Goal: Information Seeking & Learning: Learn about a topic

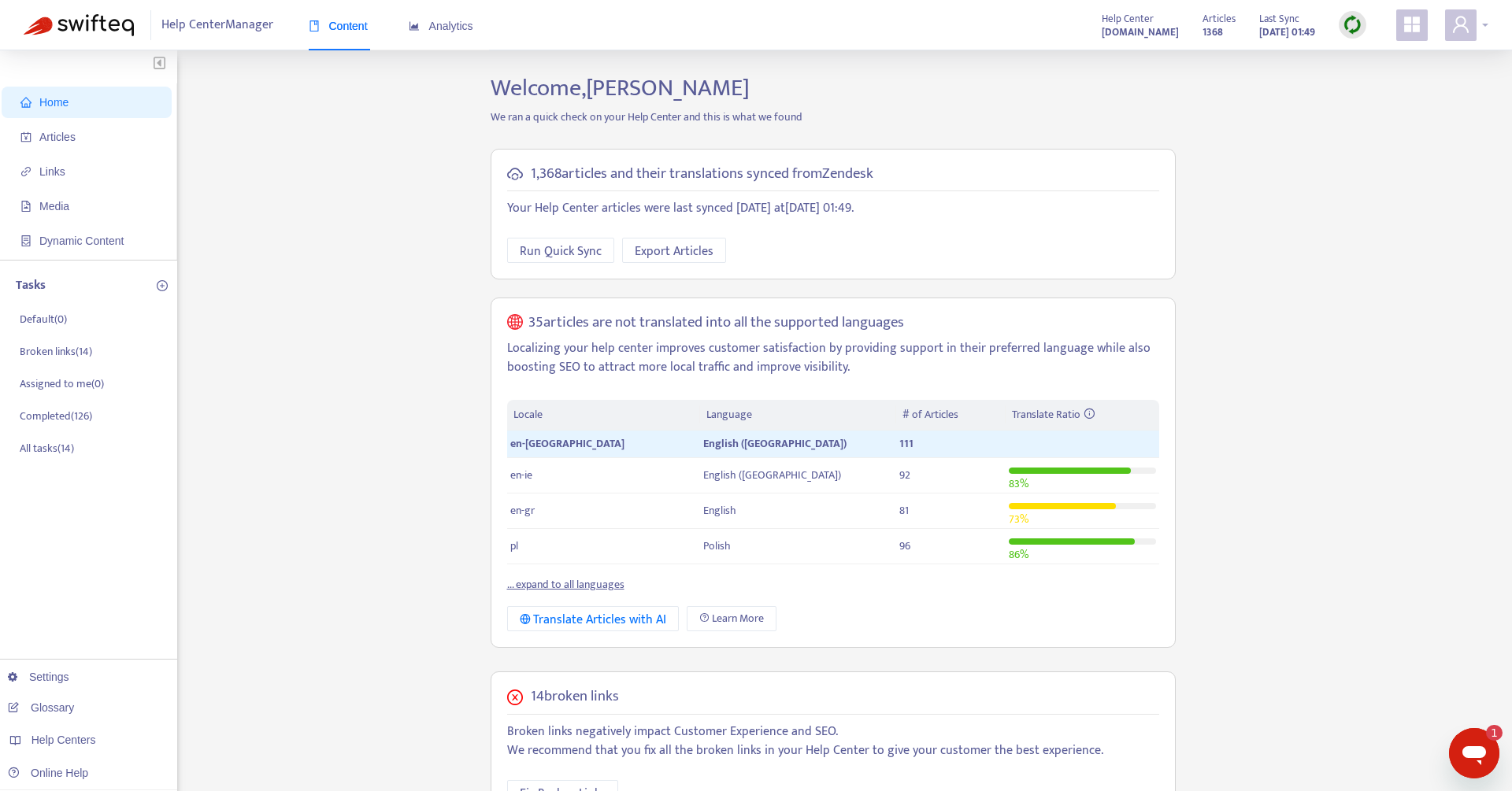
click at [1476, 33] on div at bounding box center [1466, 25] width 43 height 31
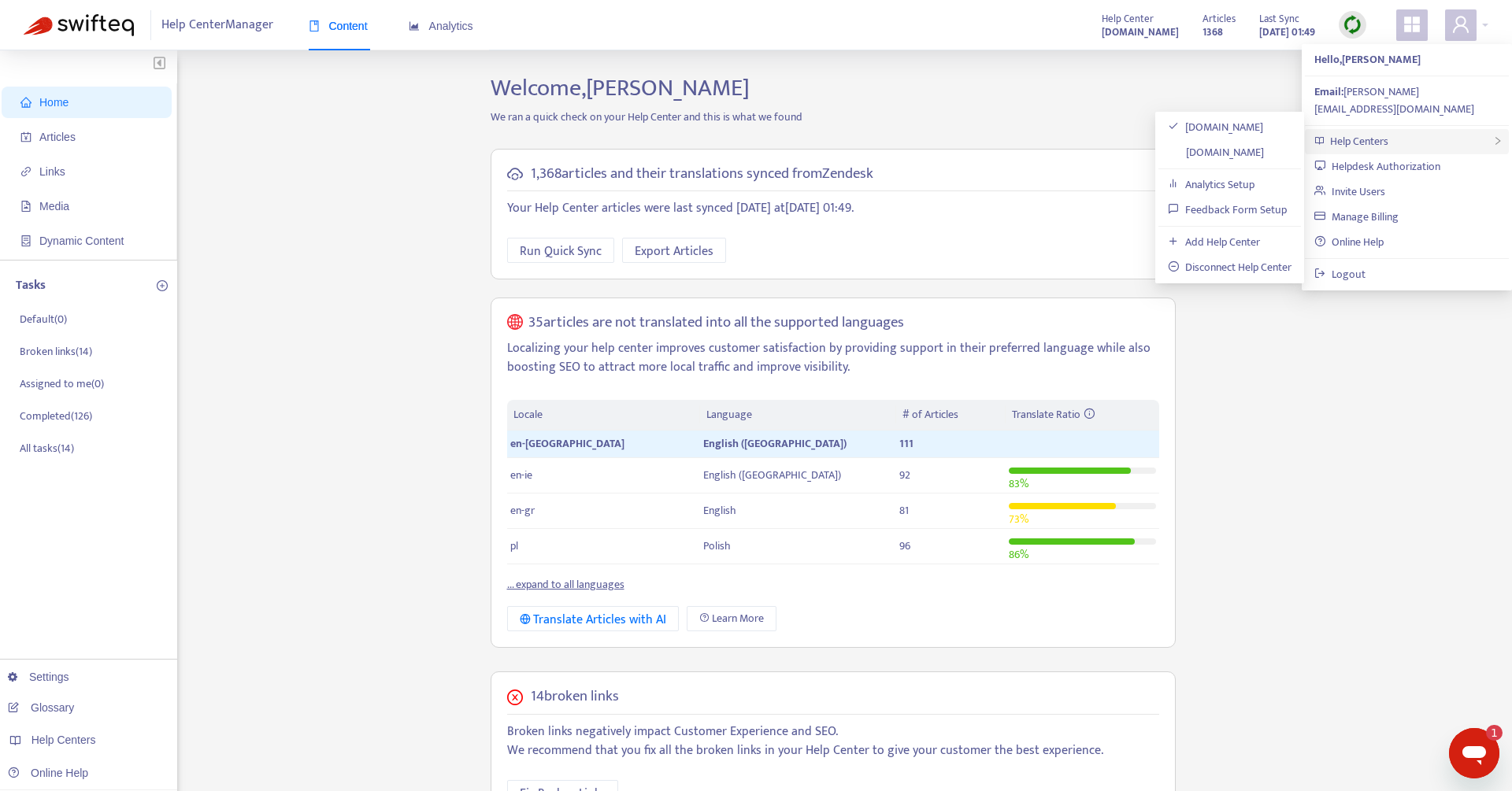
click at [1382, 132] on span "Help Centers" at bounding box center [1359, 141] width 58 height 18
click at [1201, 152] on link "[DOMAIN_NAME]" at bounding box center [1215, 153] width 97 height 18
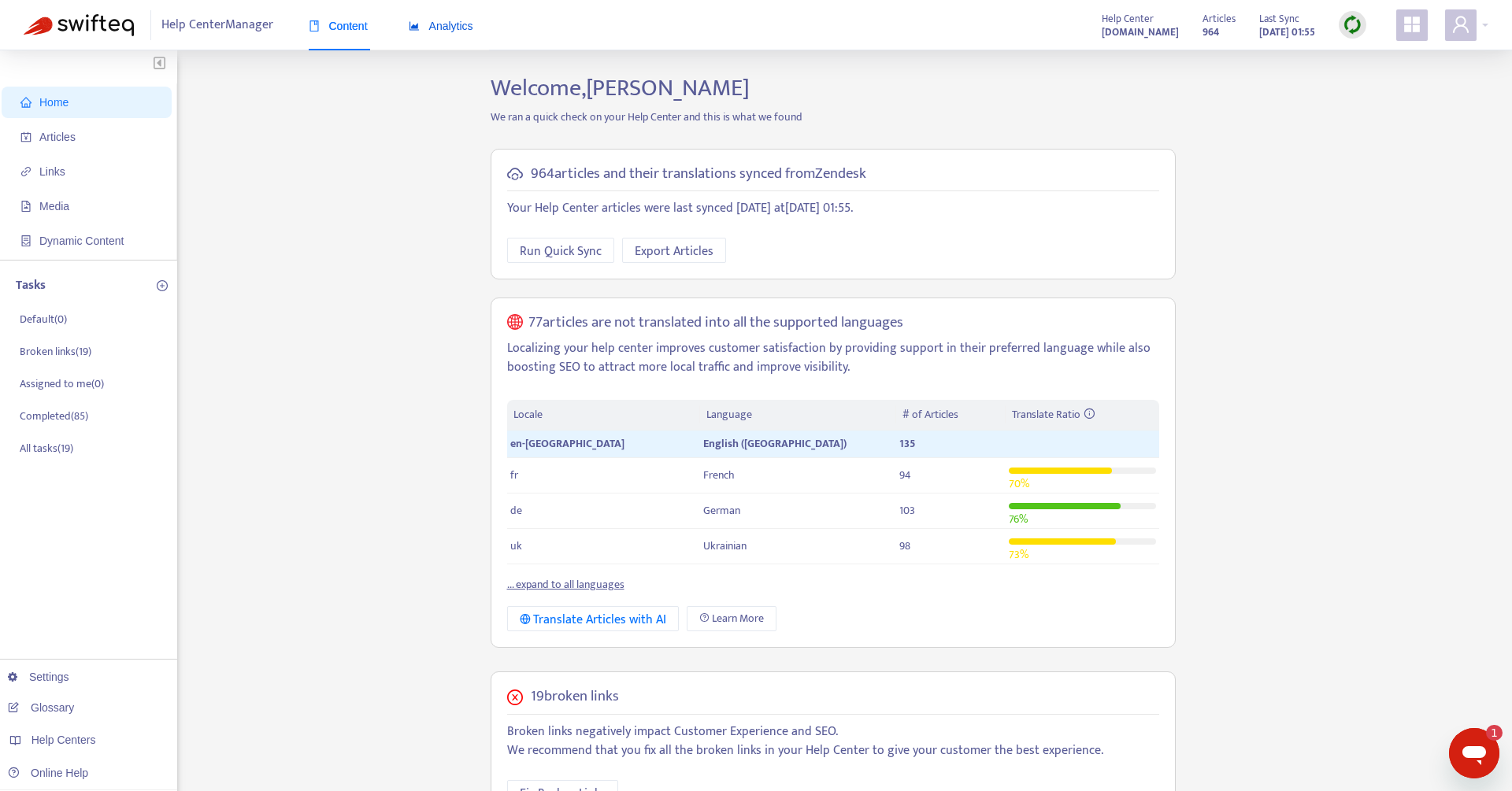
click at [464, 21] on span "Analytics" at bounding box center [441, 26] width 64 height 13
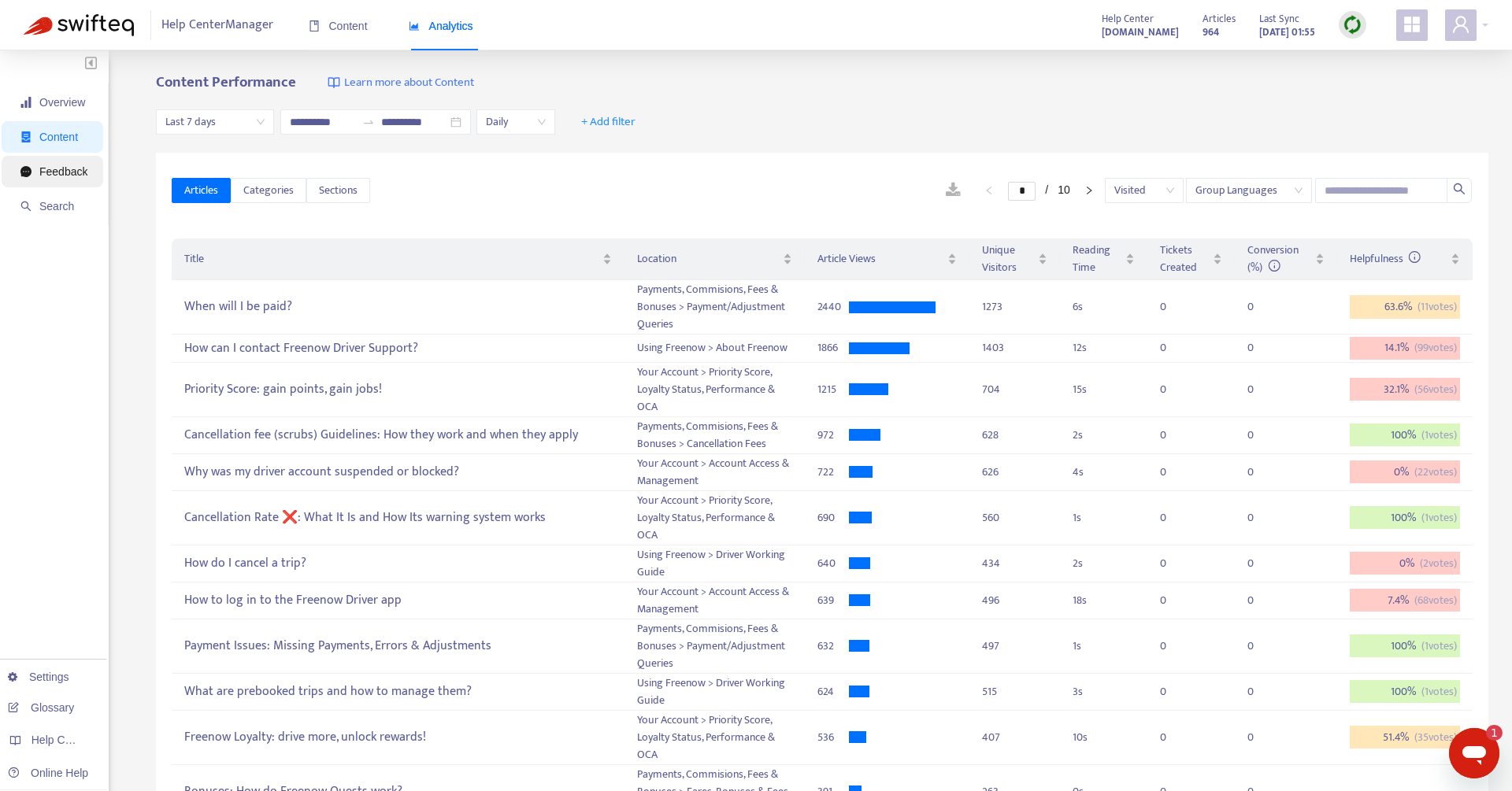
click at [25, 173] on icon "message" at bounding box center [26, 172] width 11 height 11
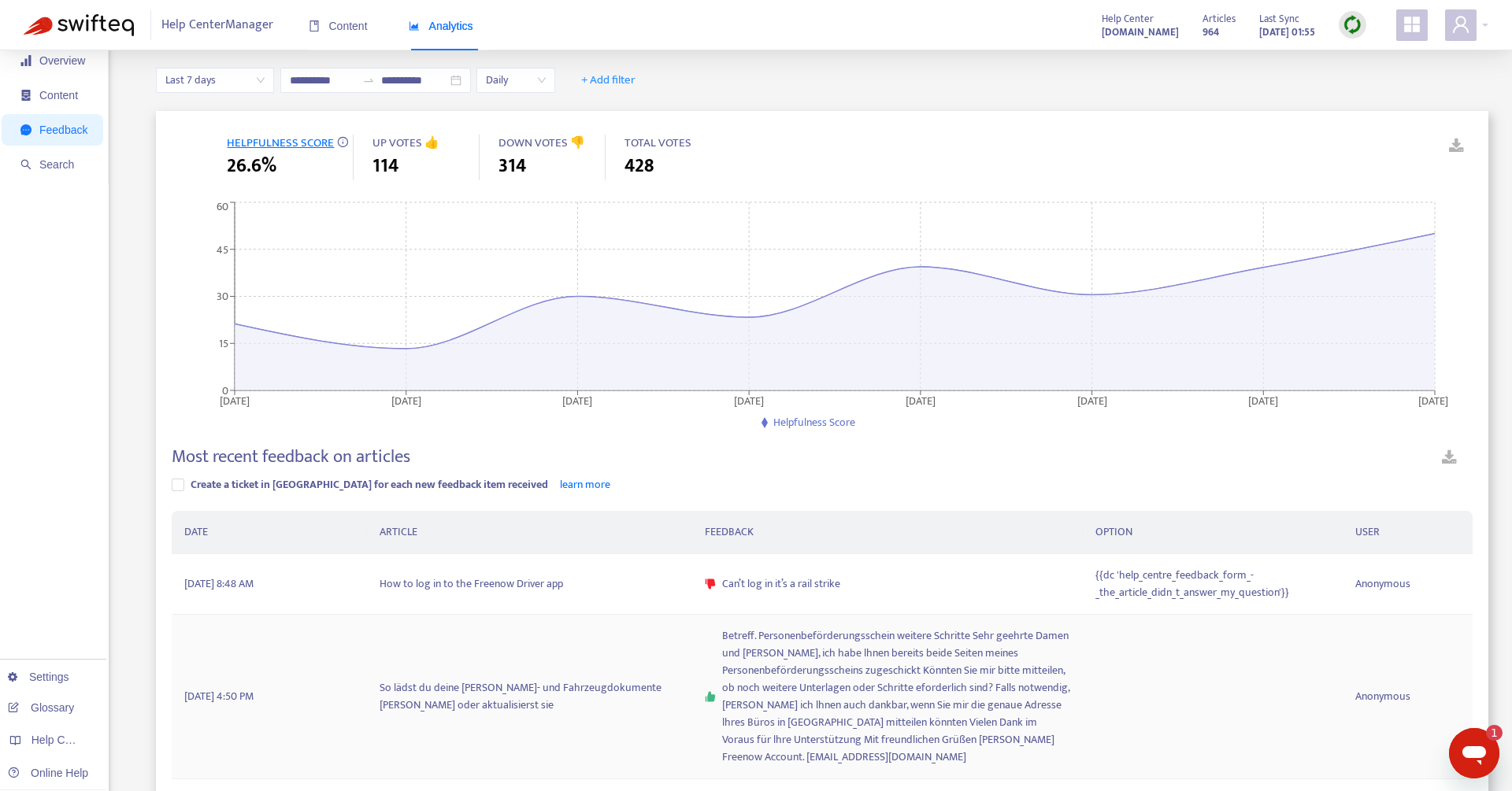
scroll to position [283, 0]
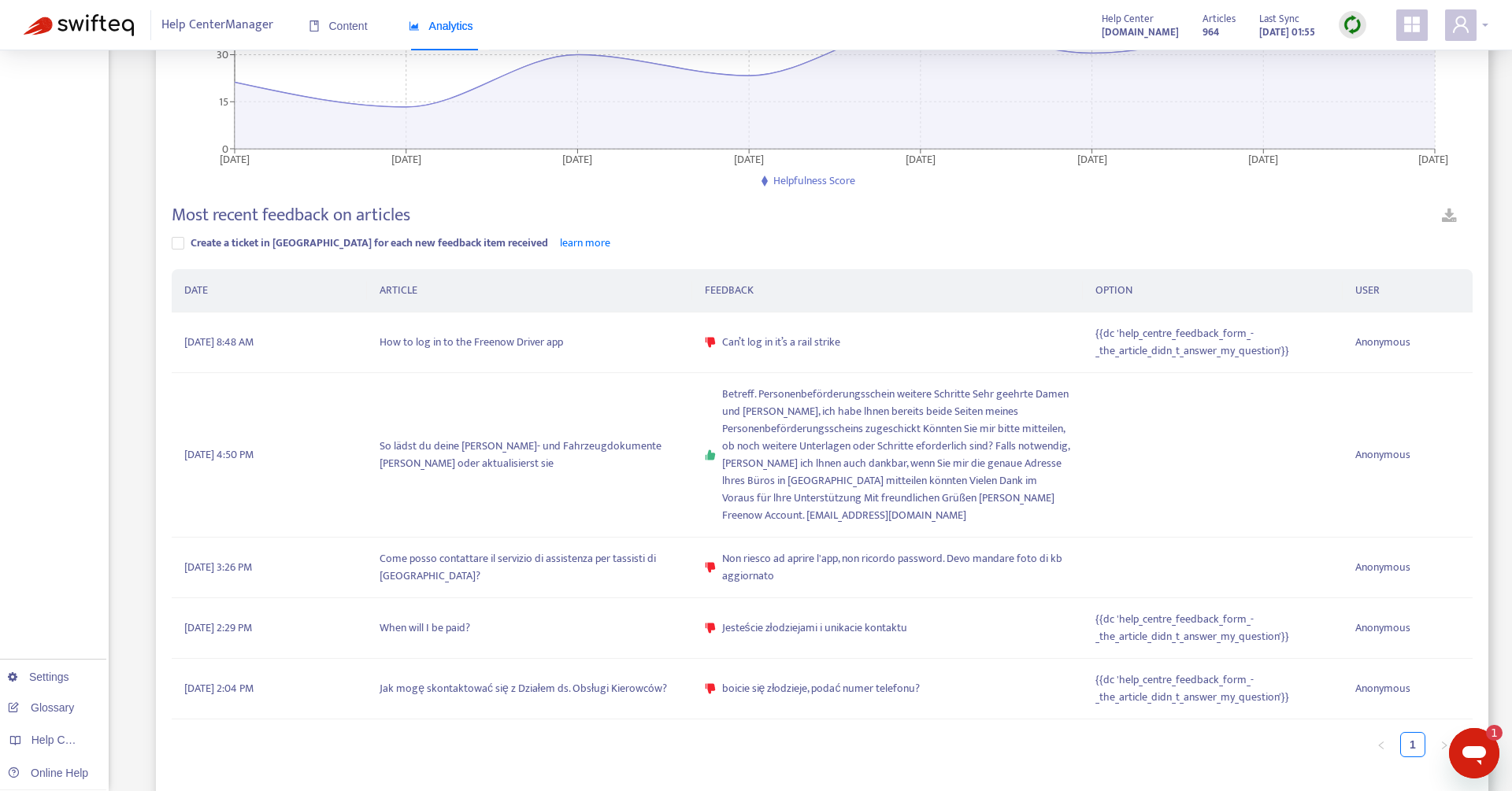
click at [1485, 22] on div at bounding box center [1466, 25] width 43 height 31
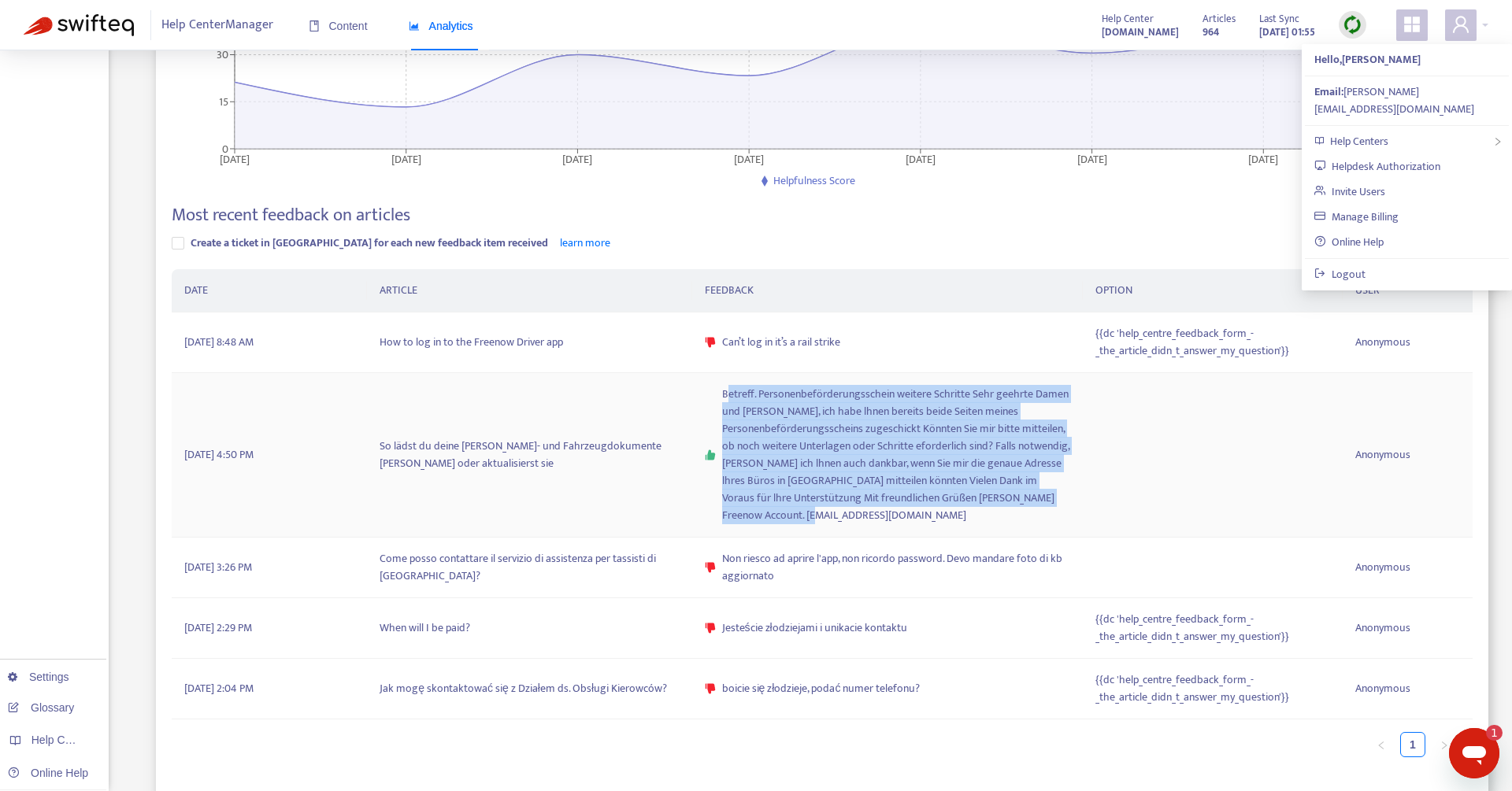
drag, startPoint x: 725, startPoint y: 392, endPoint x: 884, endPoint y: 522, distance: 205.4
click at [884, 522] on span "Betreff. Personenbeförderungsschein weitere Schritte Sehr geehrte Damen und [PE…" at bounding box center [895, 455] width 348 height 139
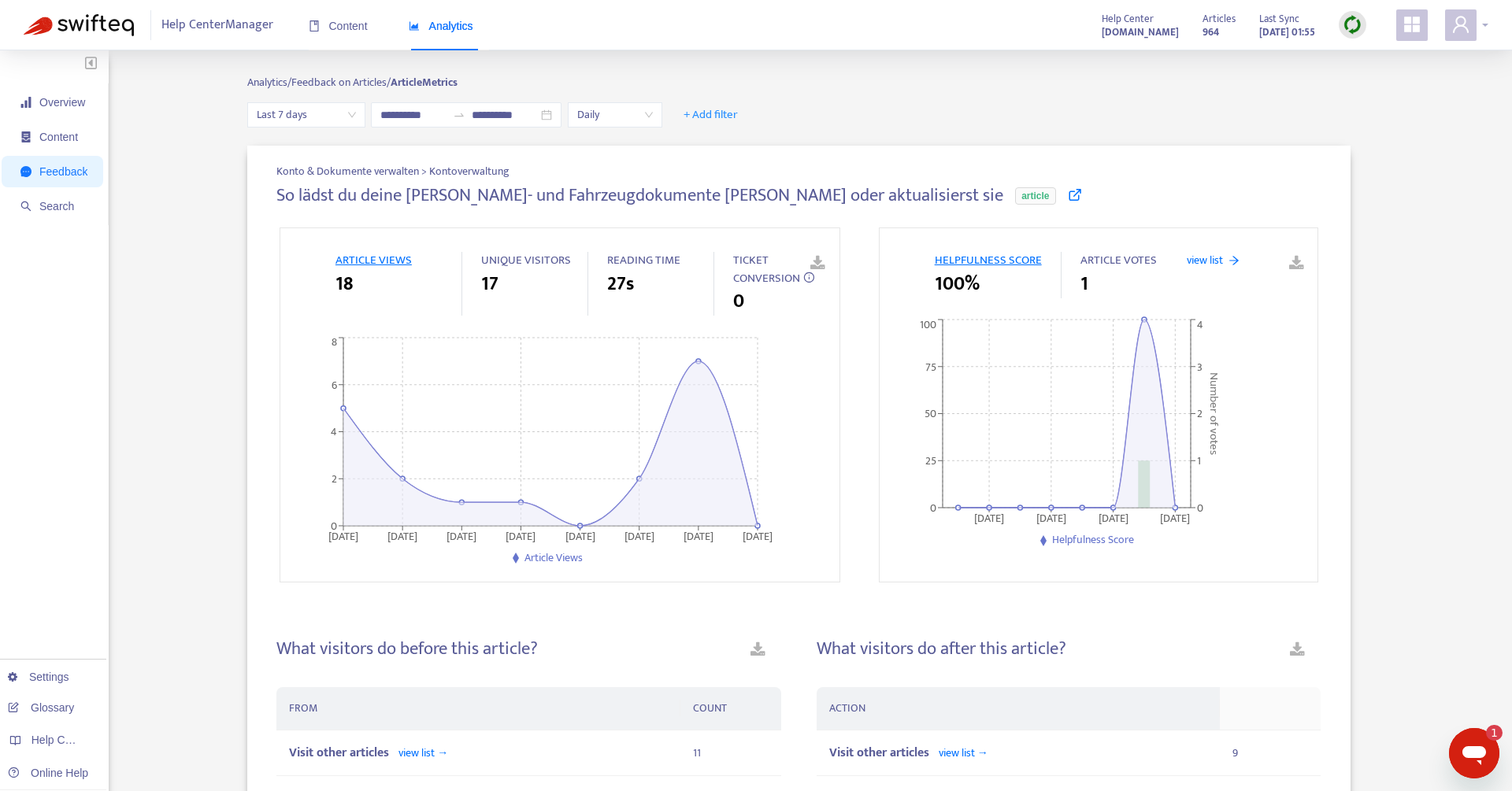
click at [1457, 35] on span at bounding box center [1461, 25] width 31 height 31
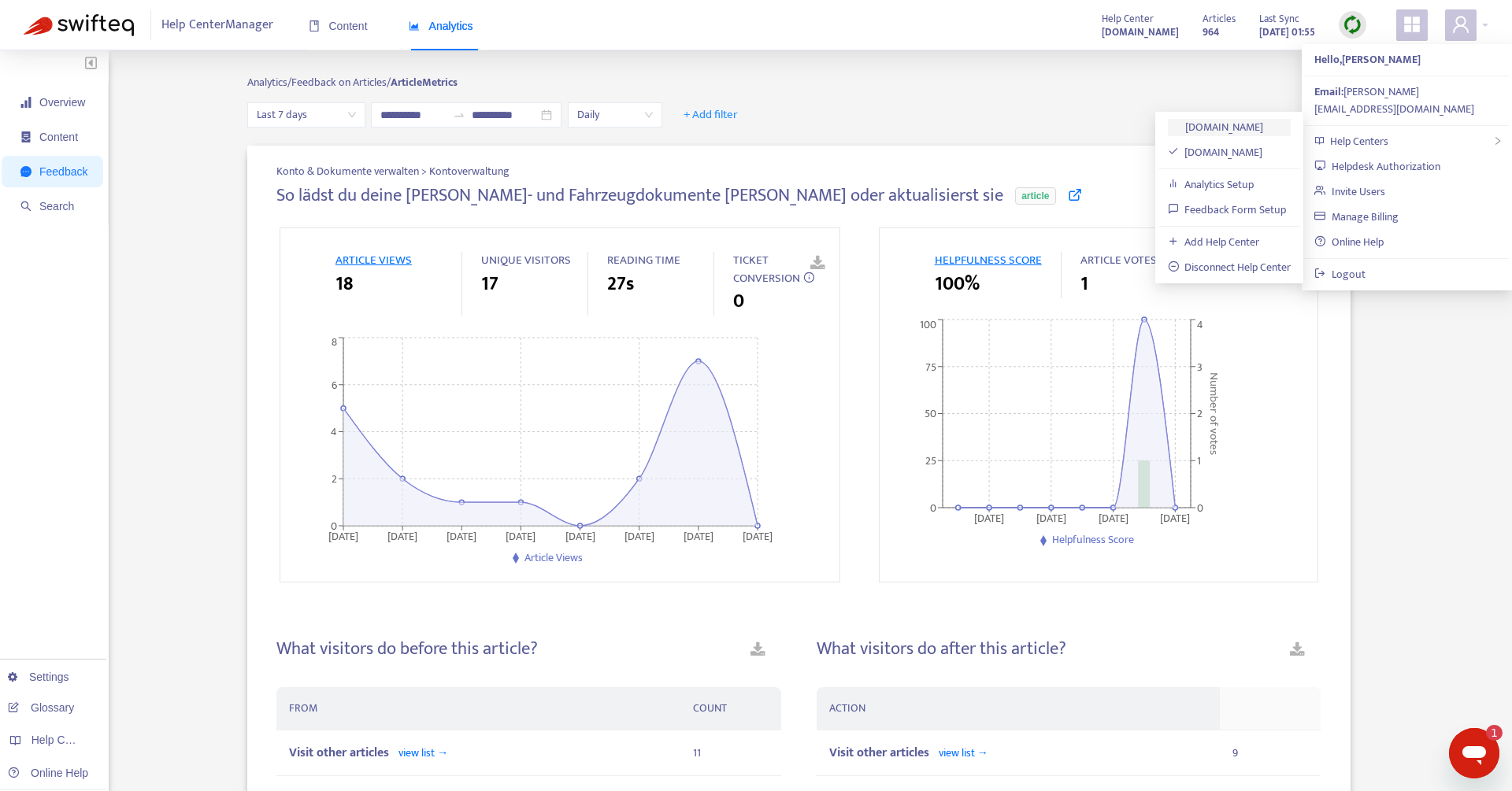
click at [1226, 129] on link "[DOMAIN_NAME]" at bounding box center [1215, 127] width 97 height 18
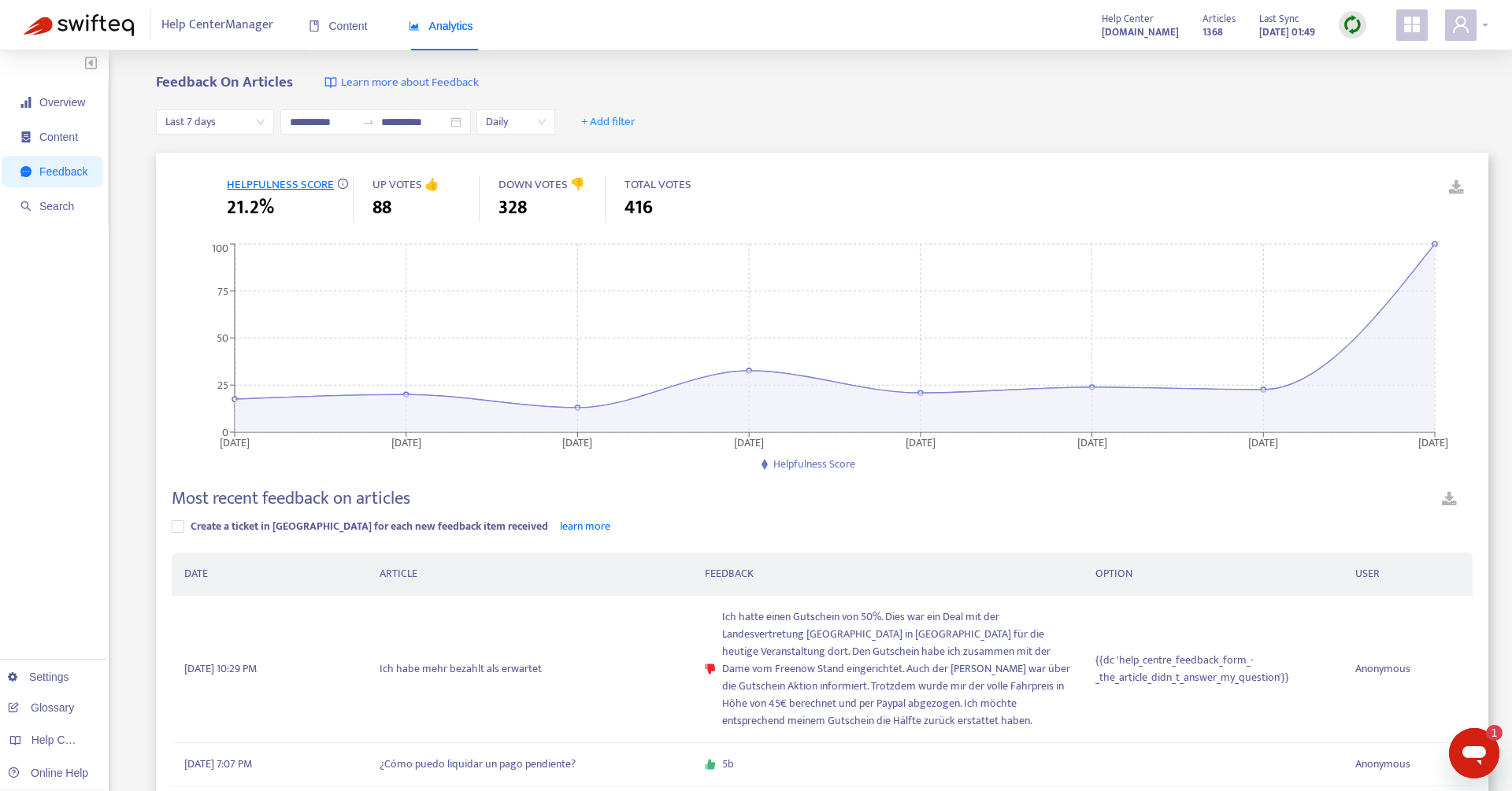
click at [1475, 24] on span at bounding box center [1461, 25] width 31 height 31
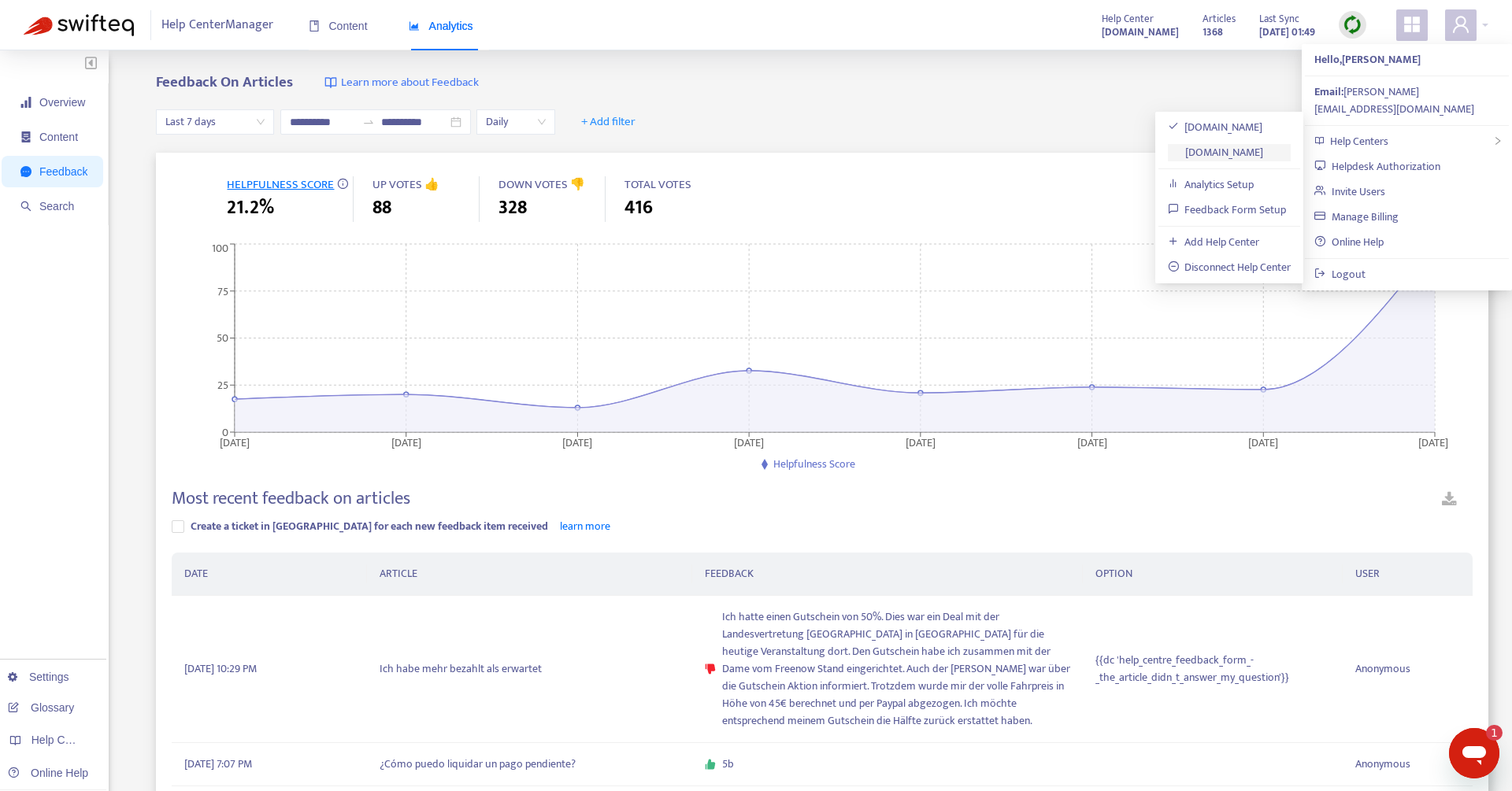
click at [1250, 146] on link "[DOMAIN_NAME]" at bounding box center [1215, 153] width 97 height 18
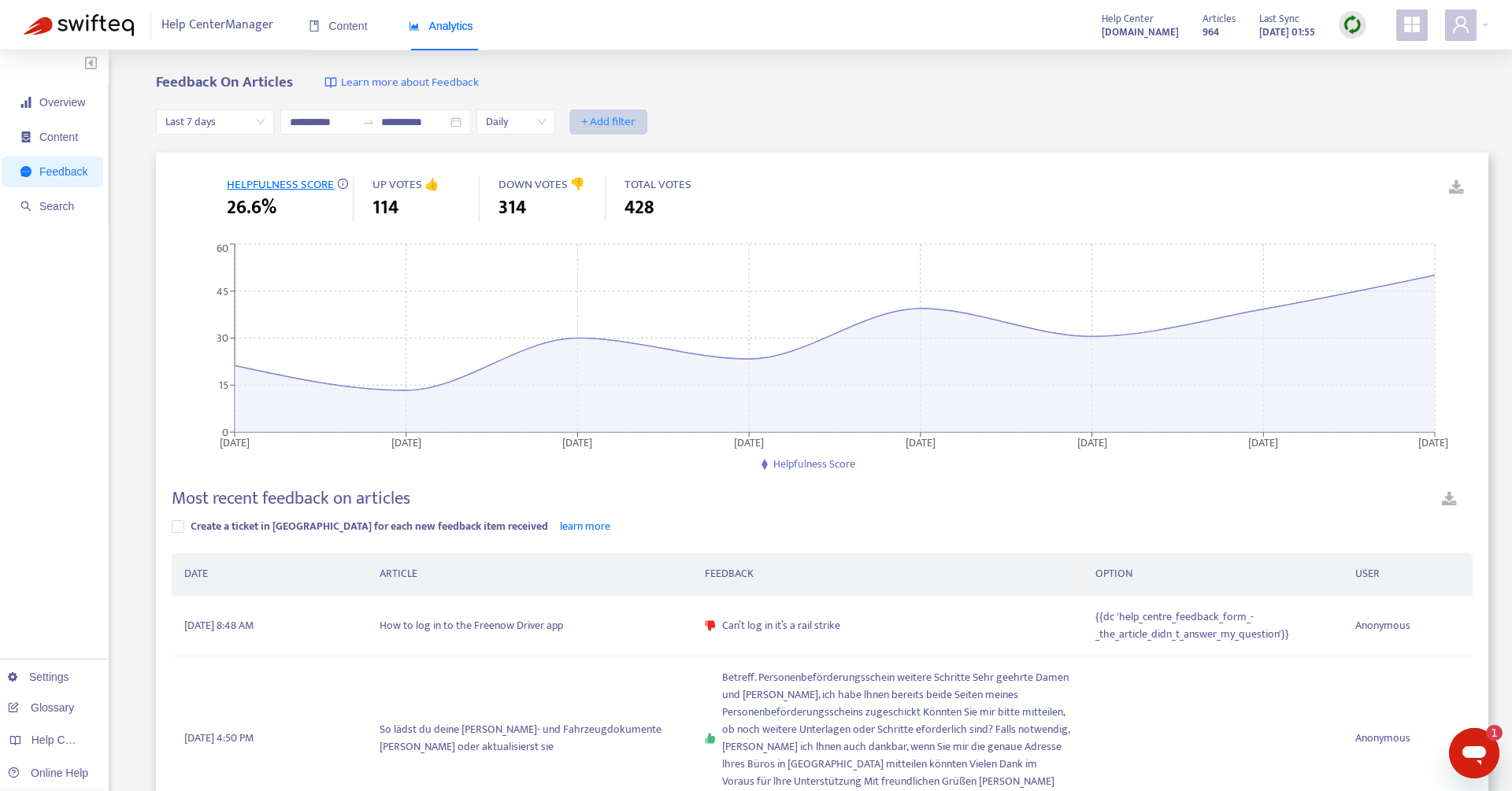
click at [603, 119] on span "+ Add filter" at bounding box center [608, 121] width 54 height 19
click at [601, 149] on span "Language" at bounding box center [620, 153] width 70 height 17
click at [665, 121] on div at bounding box center [617, 121] width 96 height 19
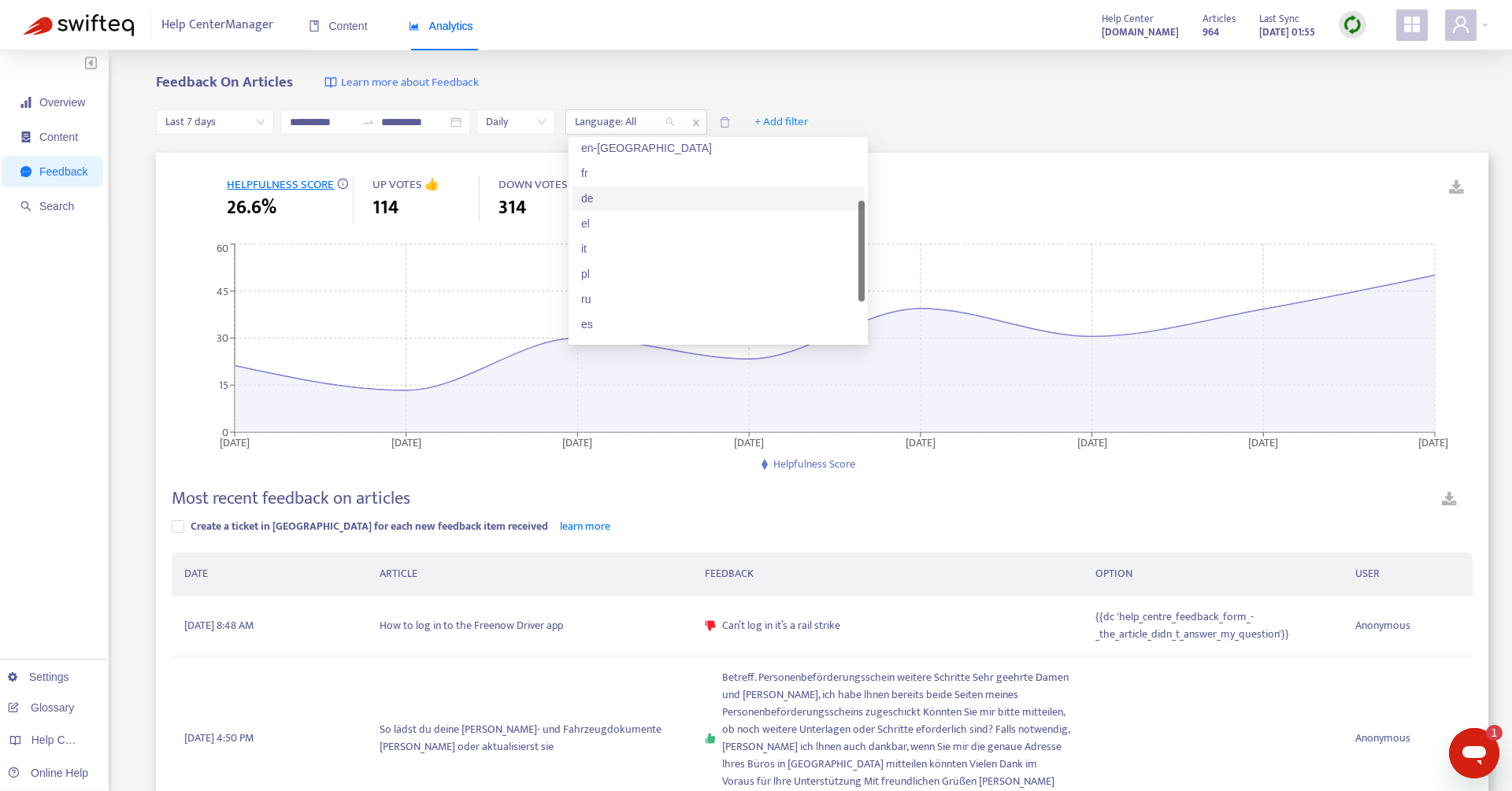
click at [607, 199] on div "de" at bounding box center [718, 198] width 274 height 17
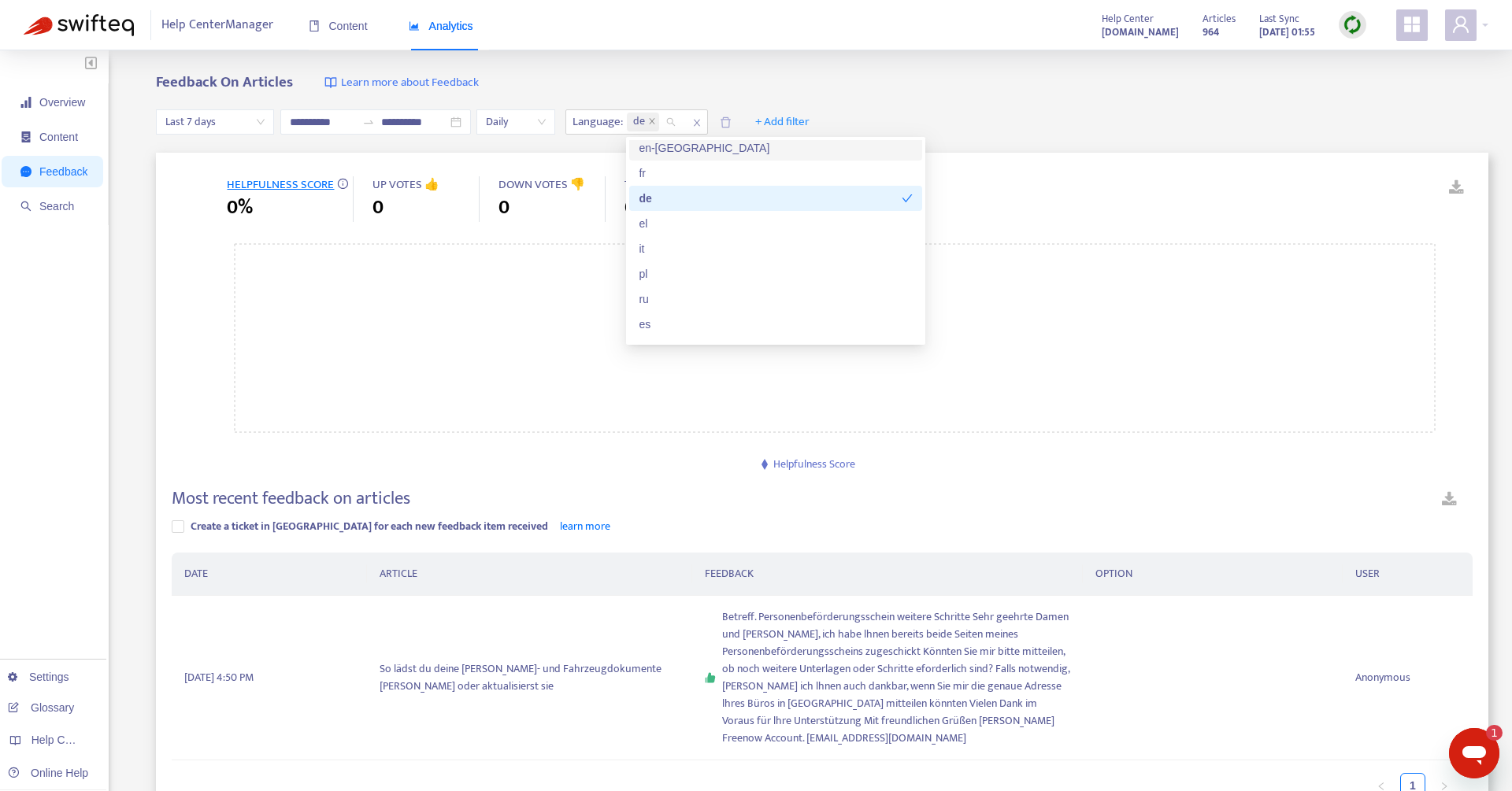
click at [906, 106] on div "**********" at bounding box center [822, 122] width 1332 height 61
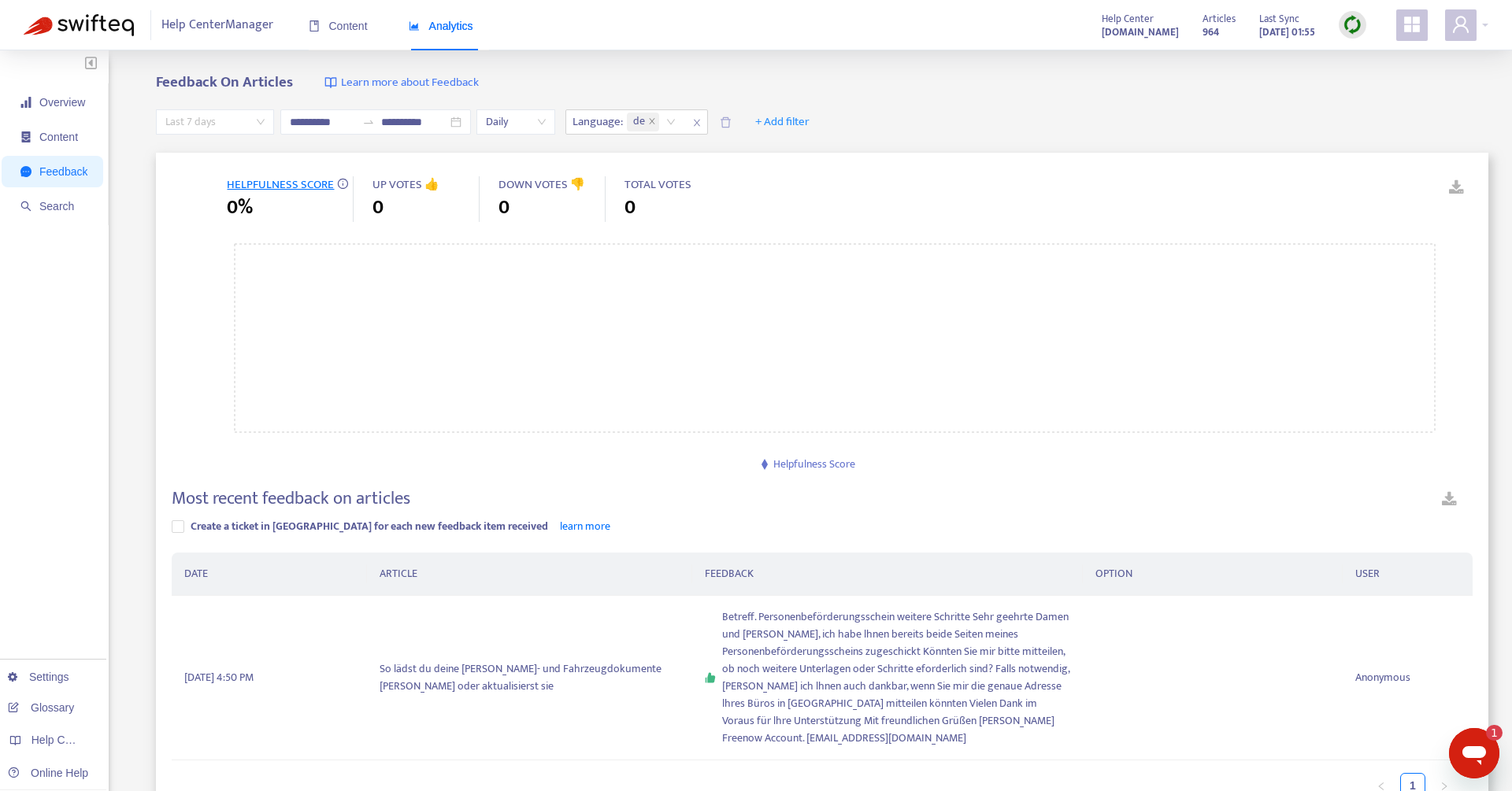
click at [261, 129] on span "Last 7 days" at bounding box center [215, 122] width 99 height 24
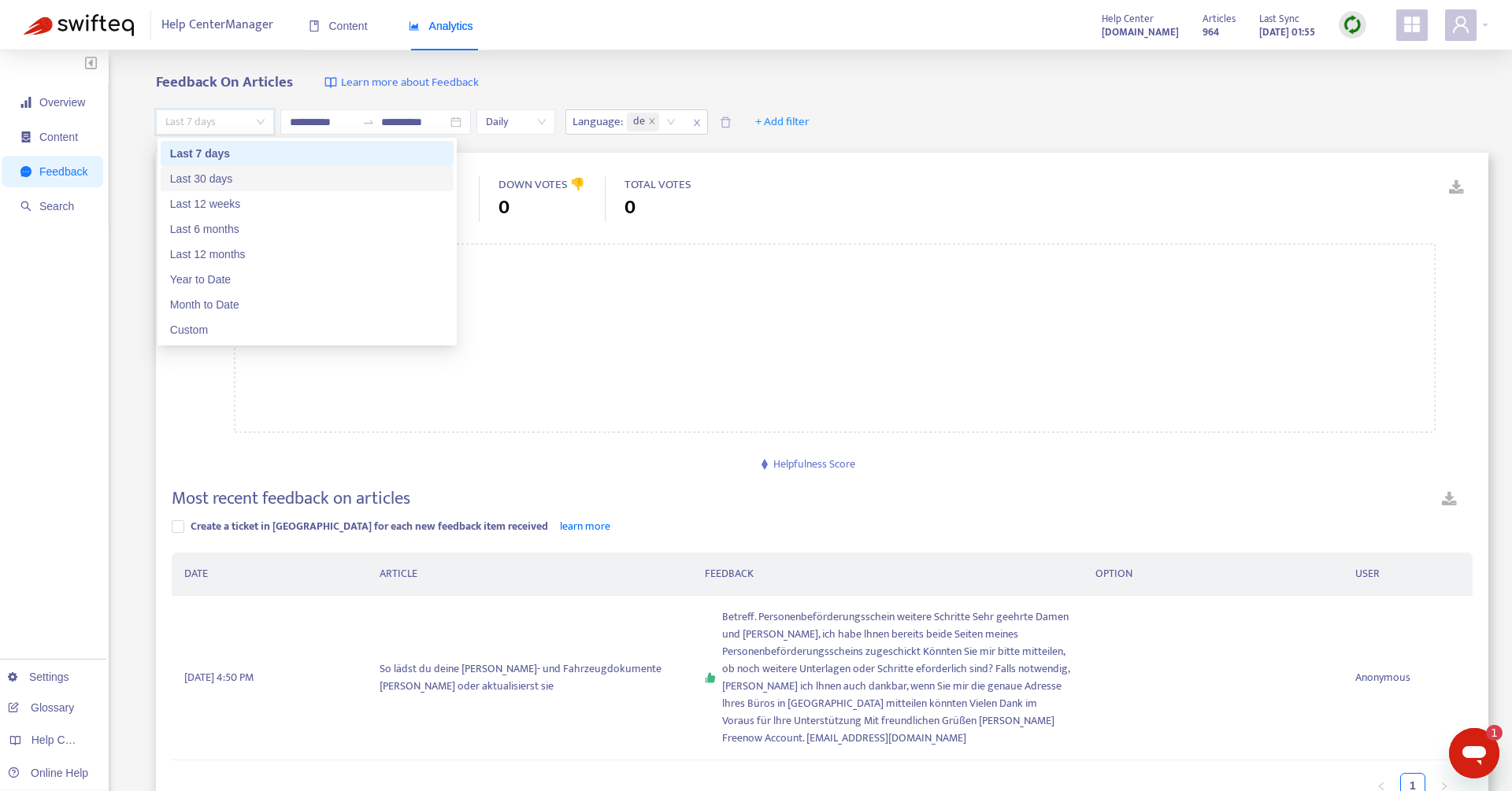
click at [227, 180] on div "Last 30 days" at bounding box center [307, 178] width 274 height 17
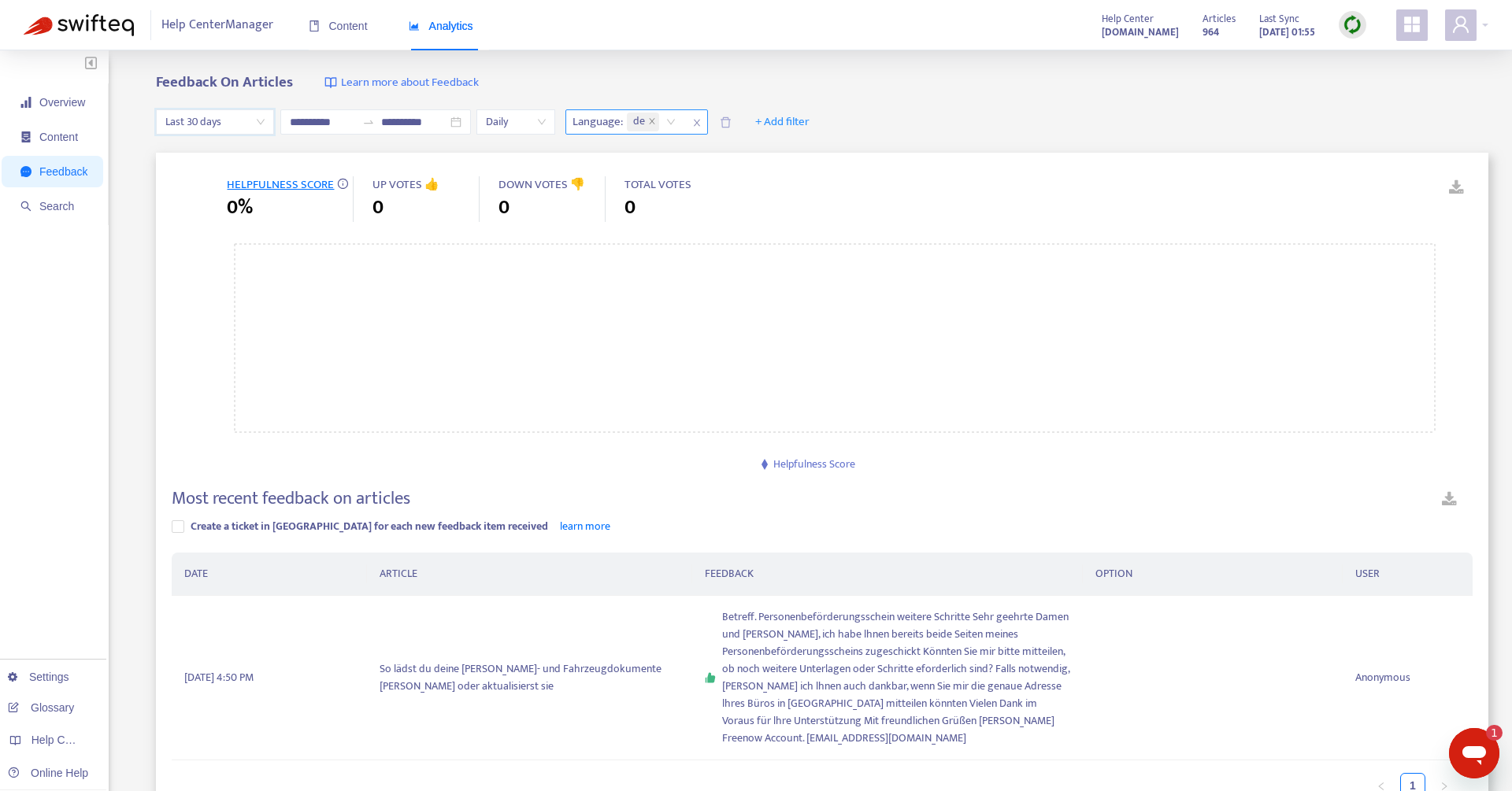
click at [696, 121] on icon "close" at bounding box center [697, 122] width 9 height 9
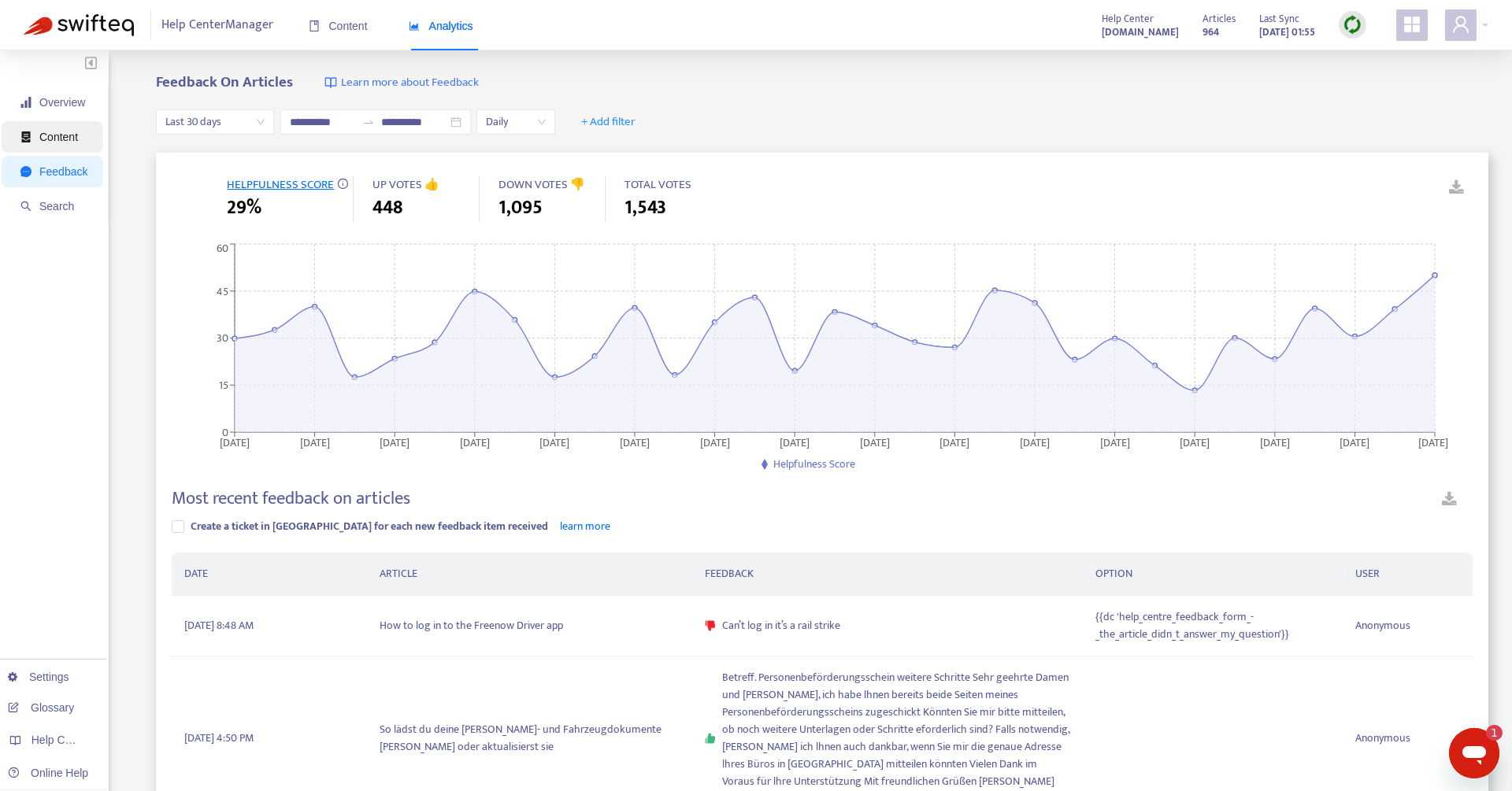
click at [58, 128] on span "Content" at bounding box center [53, 137] width 67 height 31
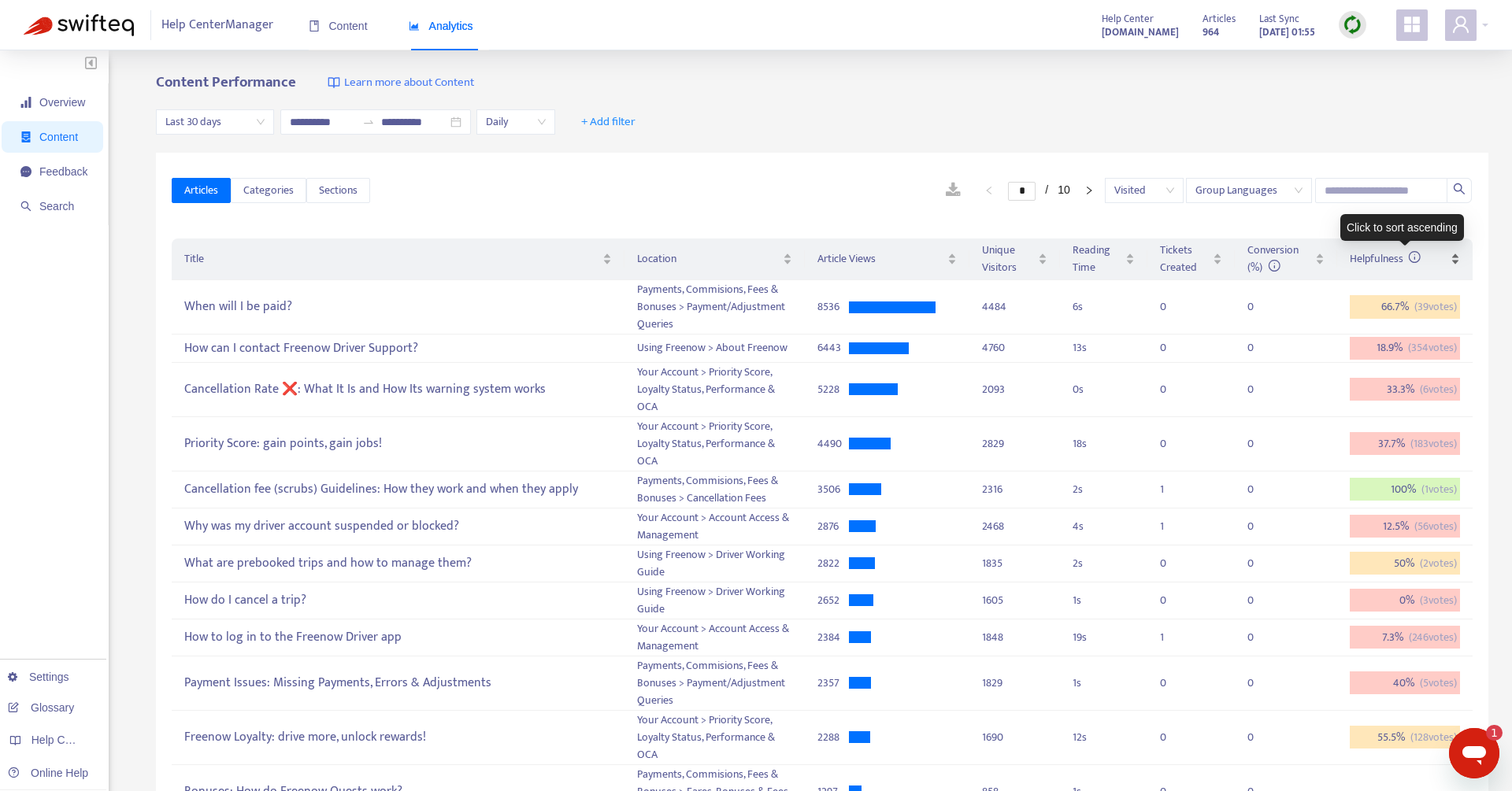
click at [1407, 253] on span "Helpfulness" at bounding box center [1385, 259] width 72 height 18
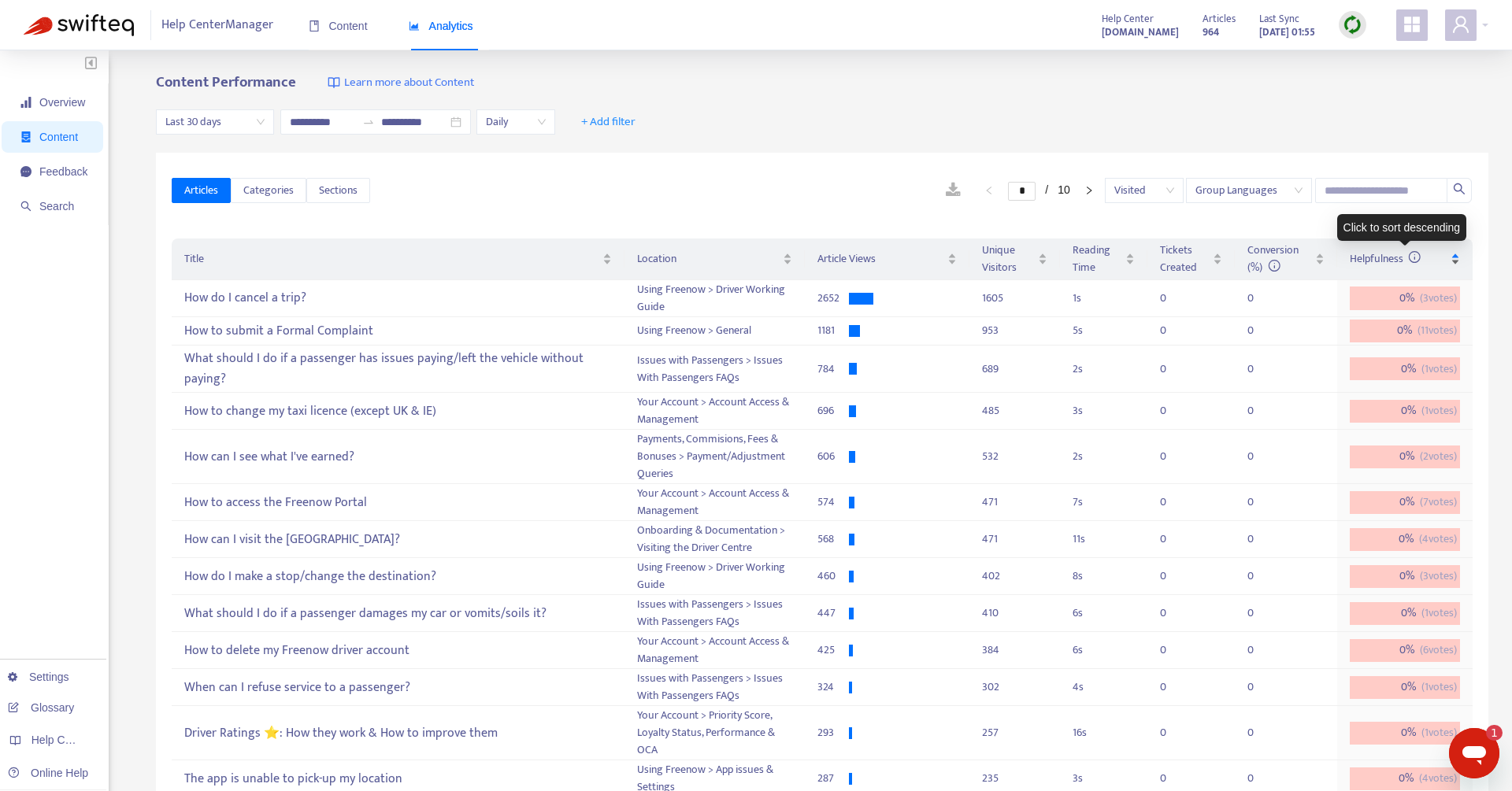
click at [1407, 254] on span "Helpfulness" at bounding box center [1385, 259] width 72 height 18
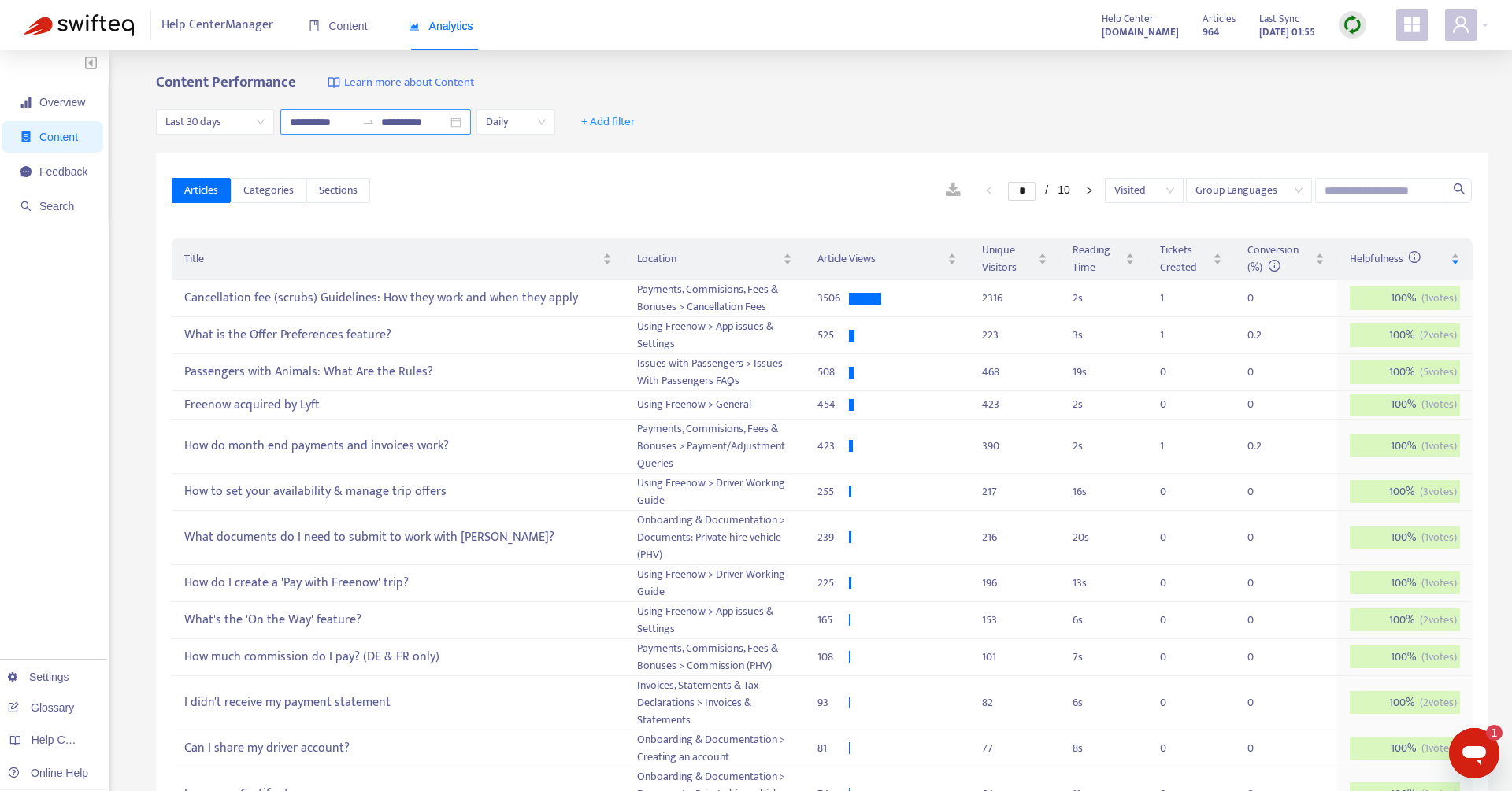
click at [369, 129] on div "**********" at bounding box center [375, 121] width 190 height 25
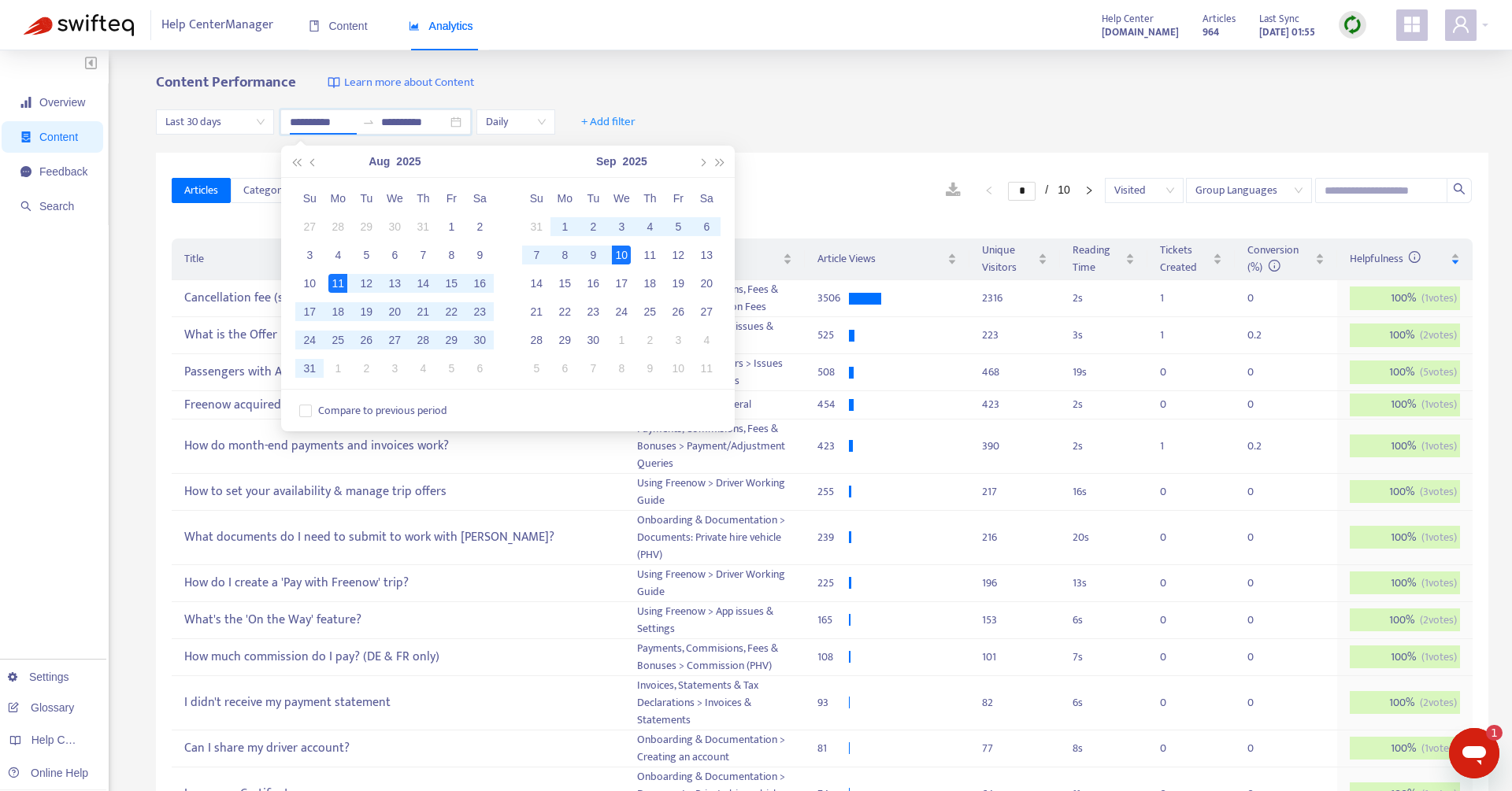
click at [244, 130] on span "Last 30 days" at bounding box center [215, 122] width 99 height 24
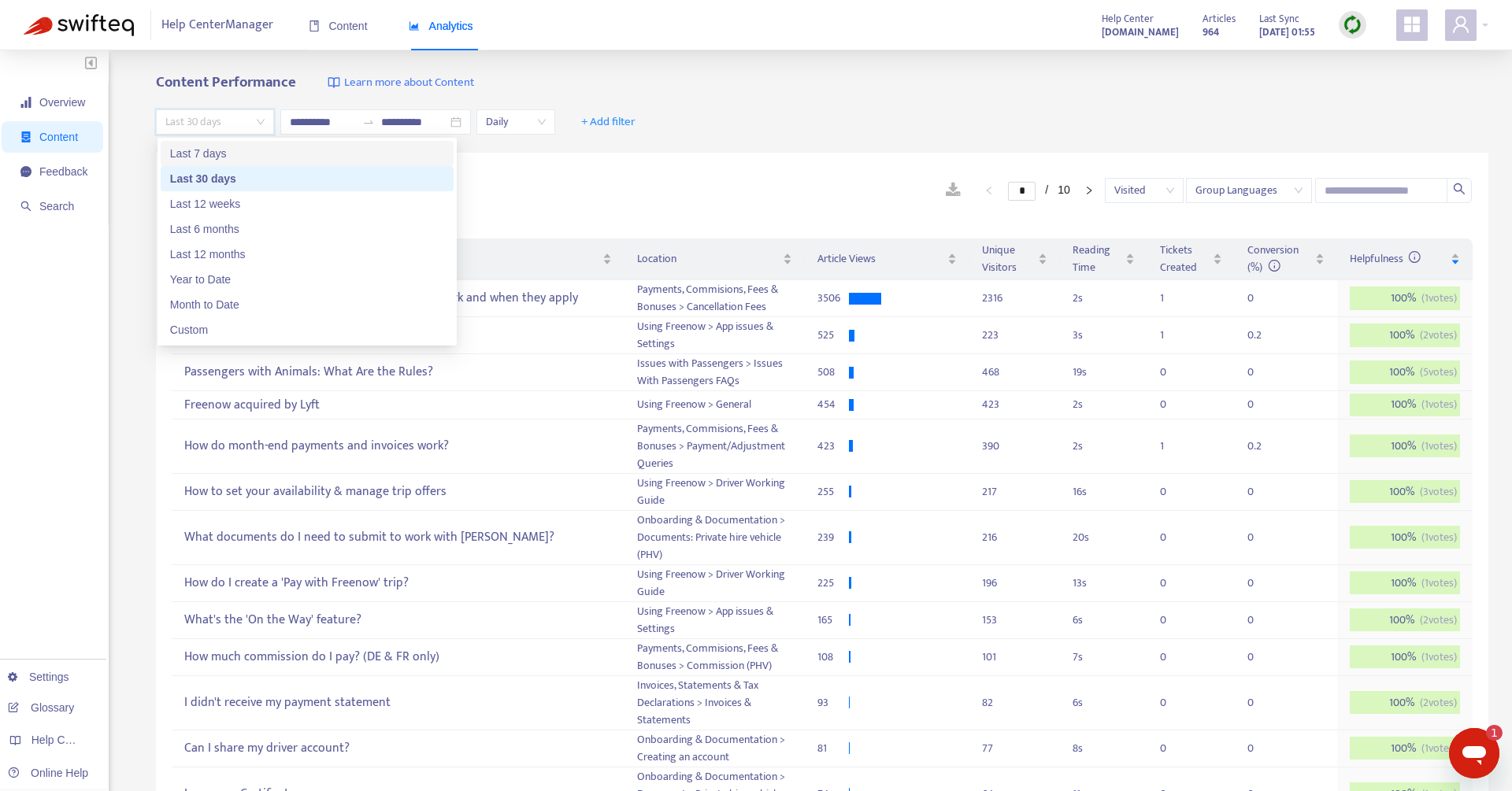
click at [227, 156] on div "Last 7 days" at bounding box center [307, 153] width 274 height 17
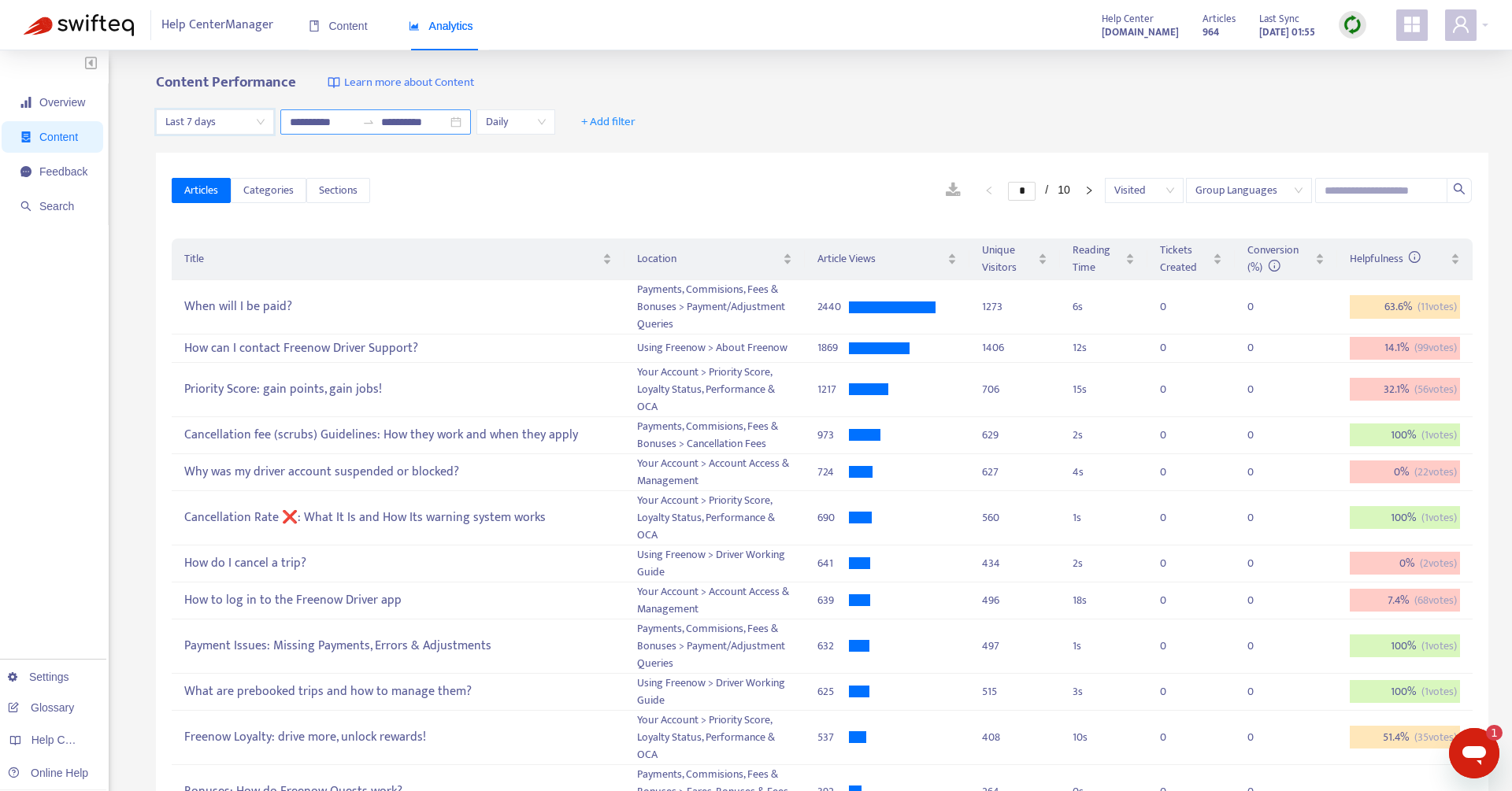
click at [365, 126] on icon "swap-right" at bounding box center [369, 122] width 13 height 13
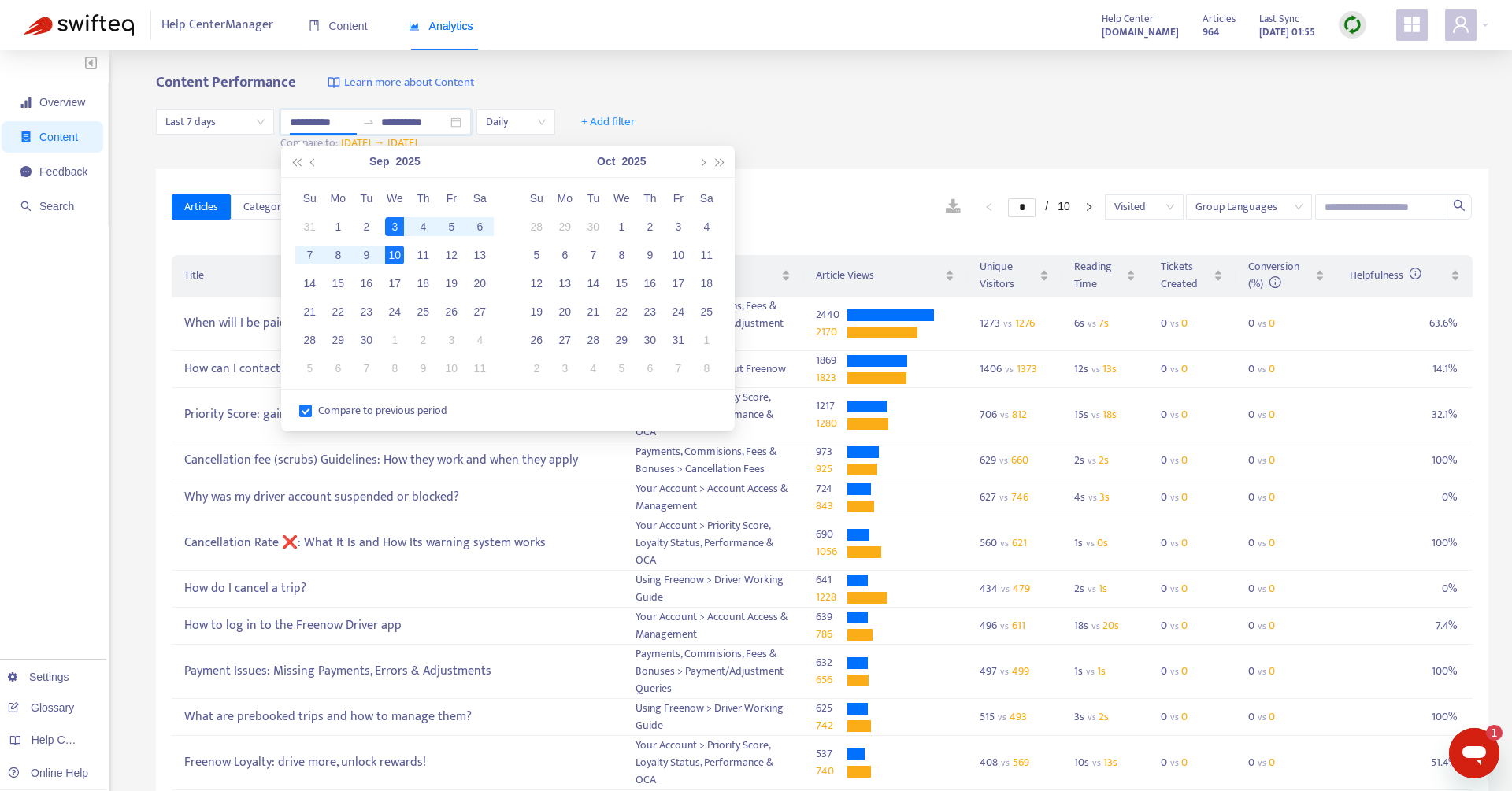
click at [790, 112] on div "**********" at bounding box center [822, 130] width 1332 height 77
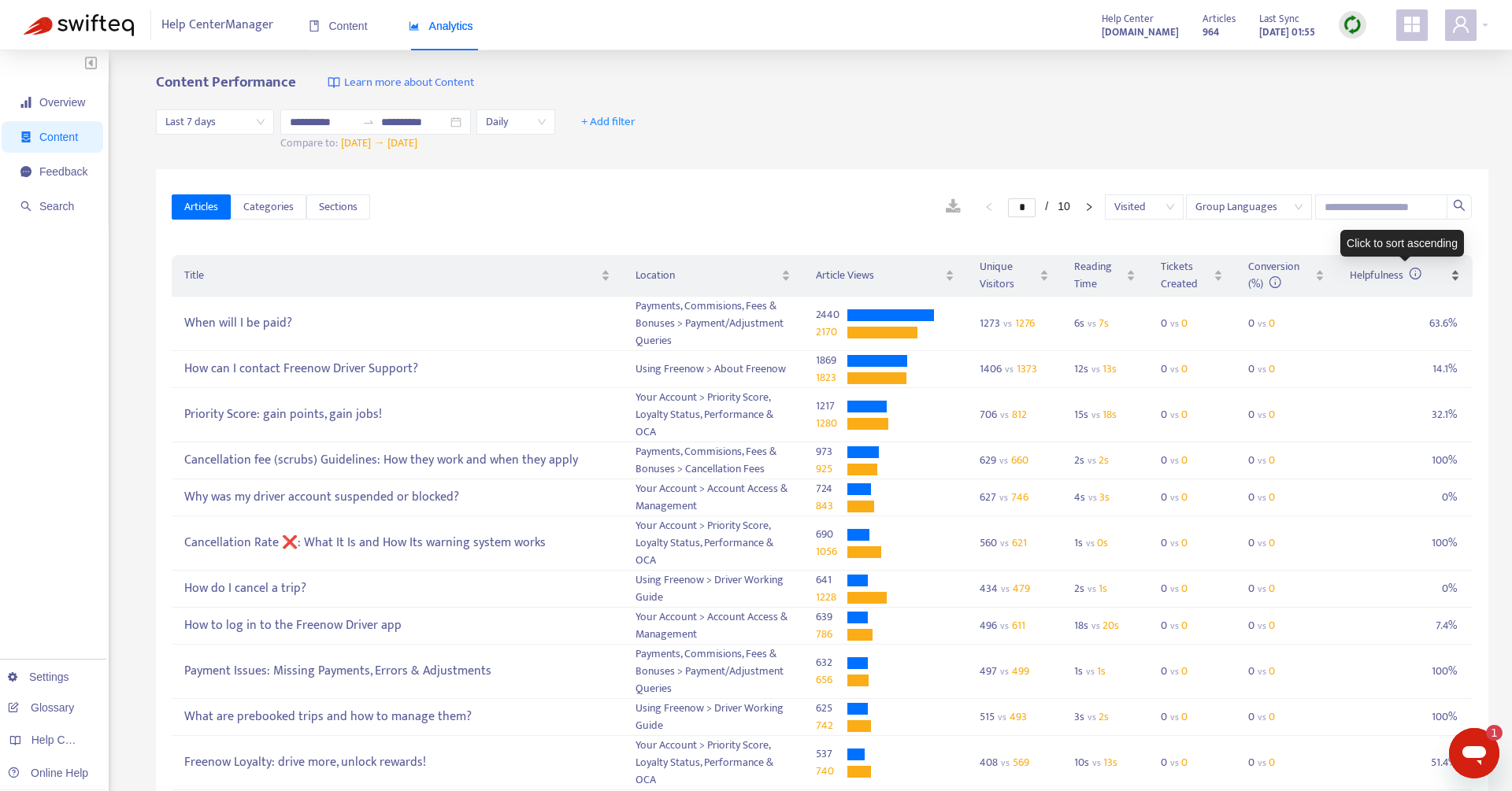
click at [1436, 275] on span "Helpfulness" at bounding box center [1398, 275] width 97 height 17
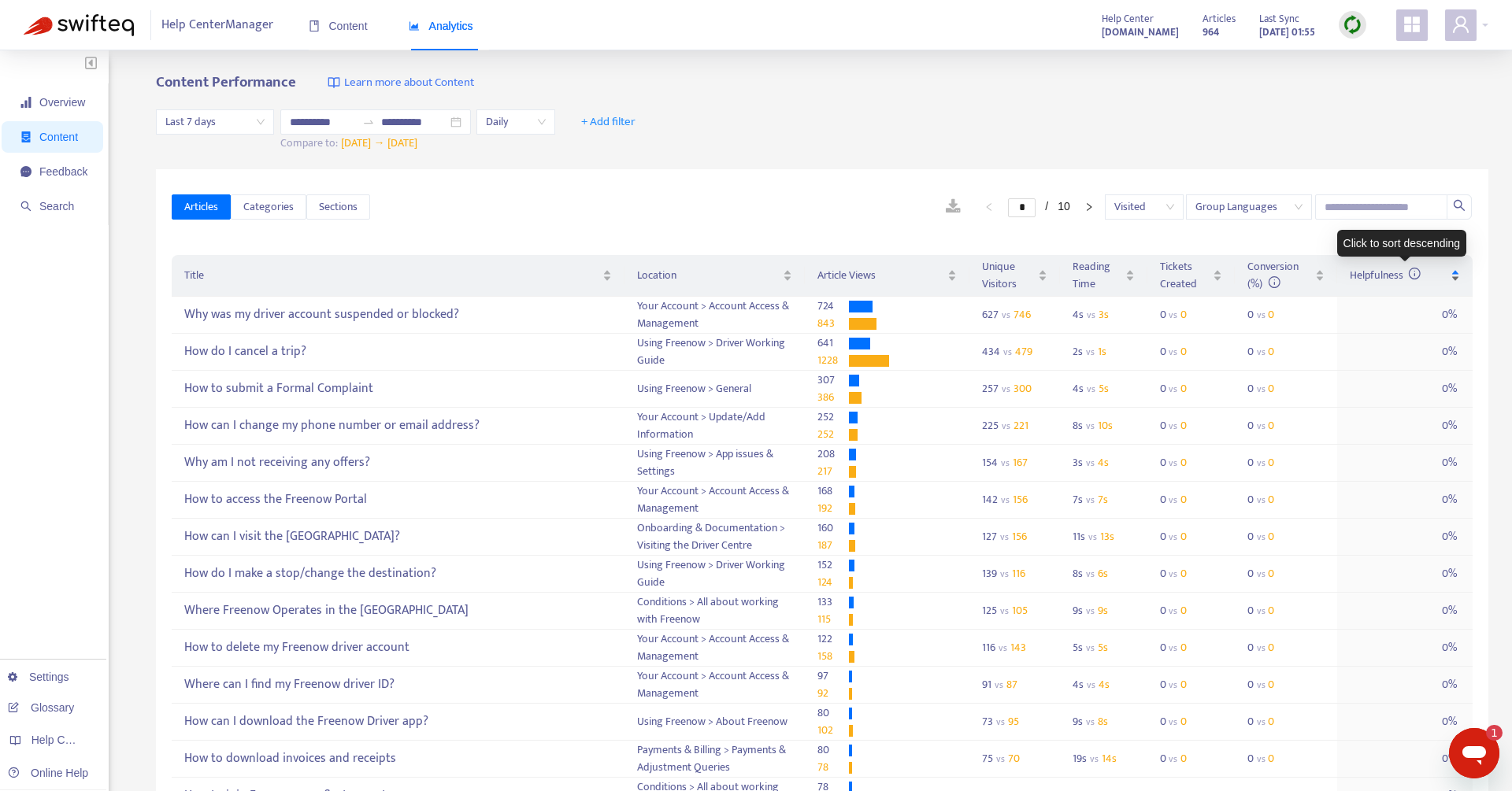
click at [1436, 275] on span "Helpfulness" at bounding box center [1398, 275] width 97 height 17
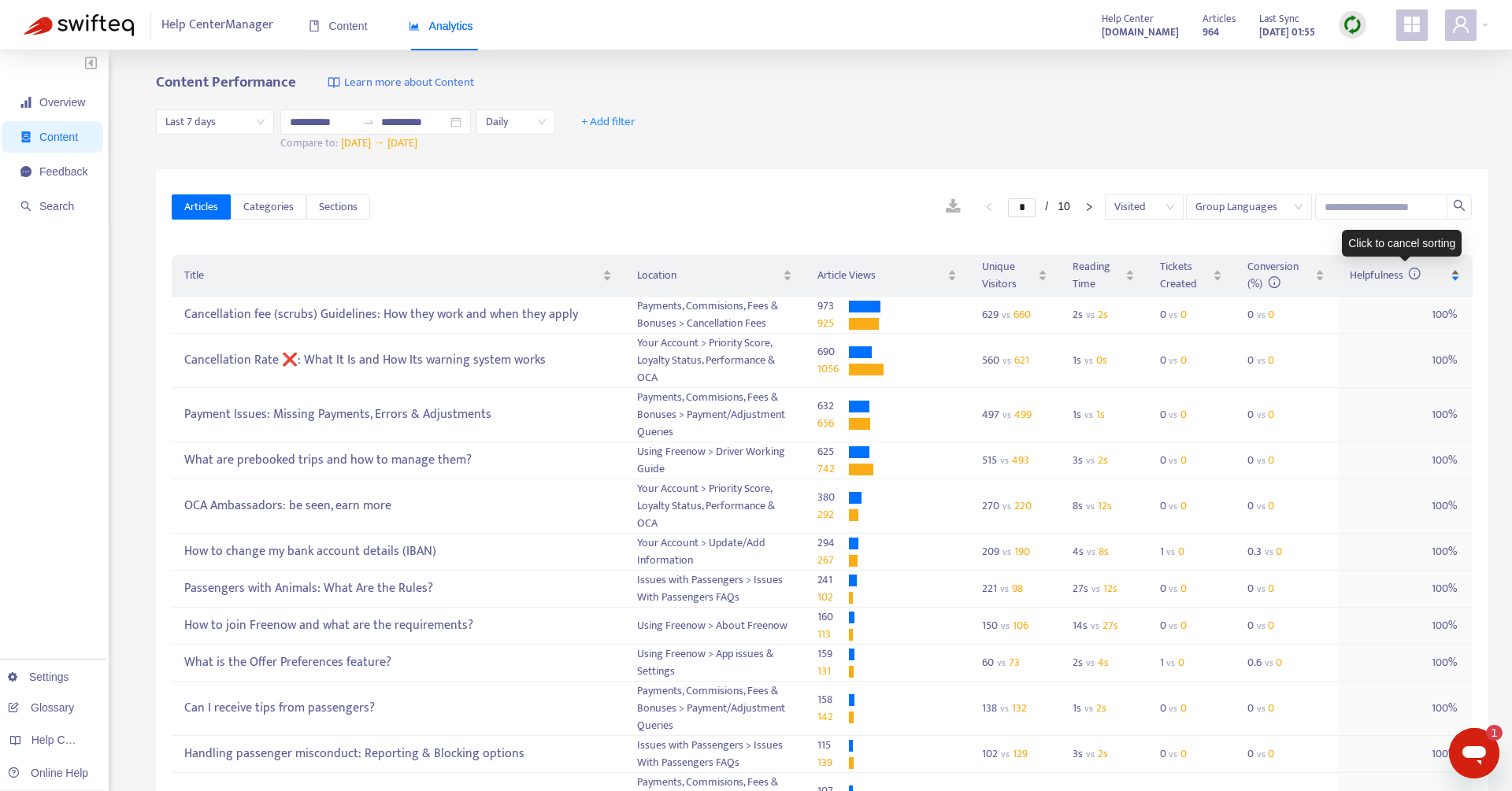
click at [1436, 275] on span "Helpfulness" at bounding box center [1398, 275] width 97 height 17
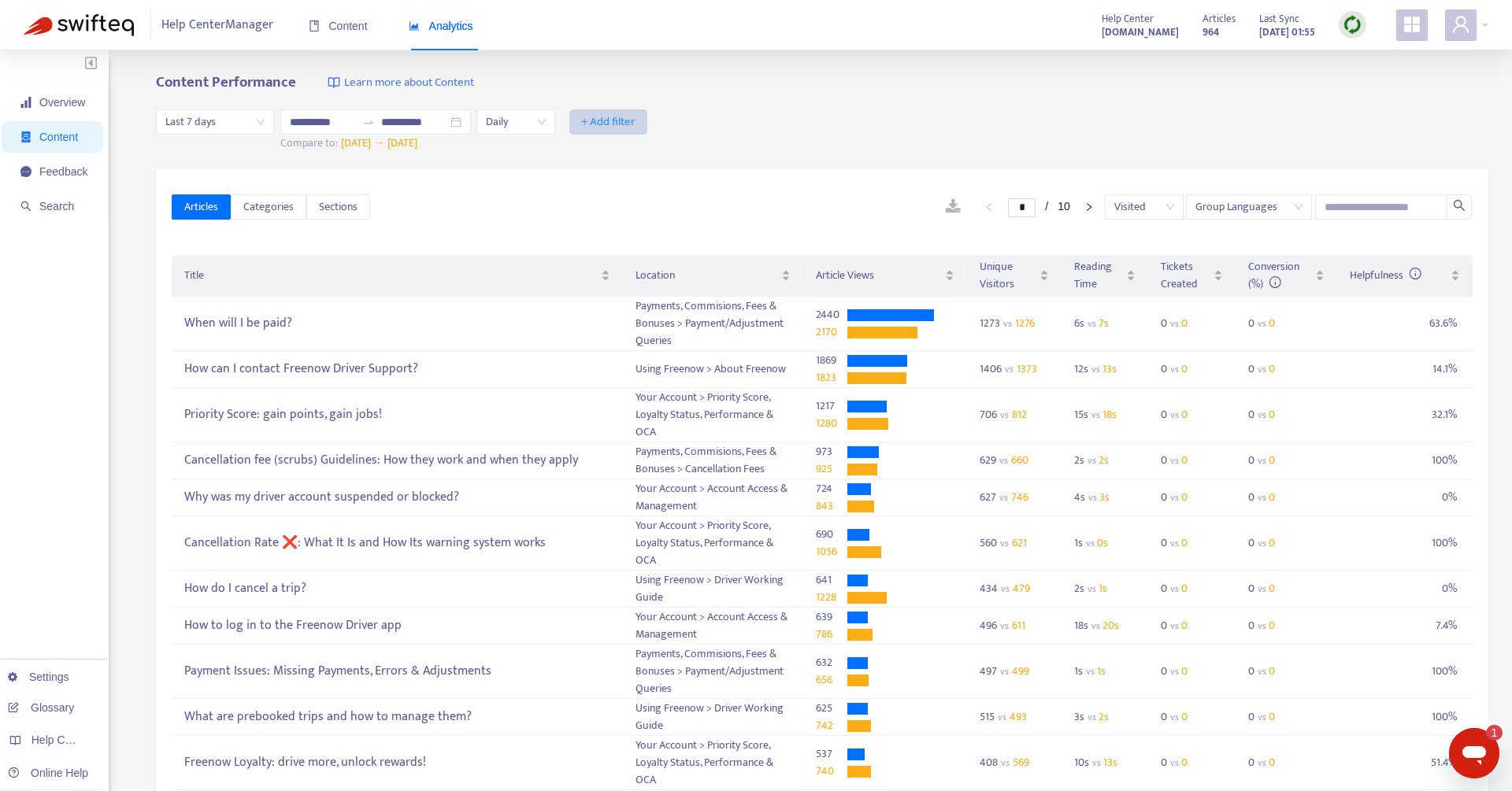
click at [620, 118] on span "+ Add filter" at bounding box center [608, 121] width 54 height 19
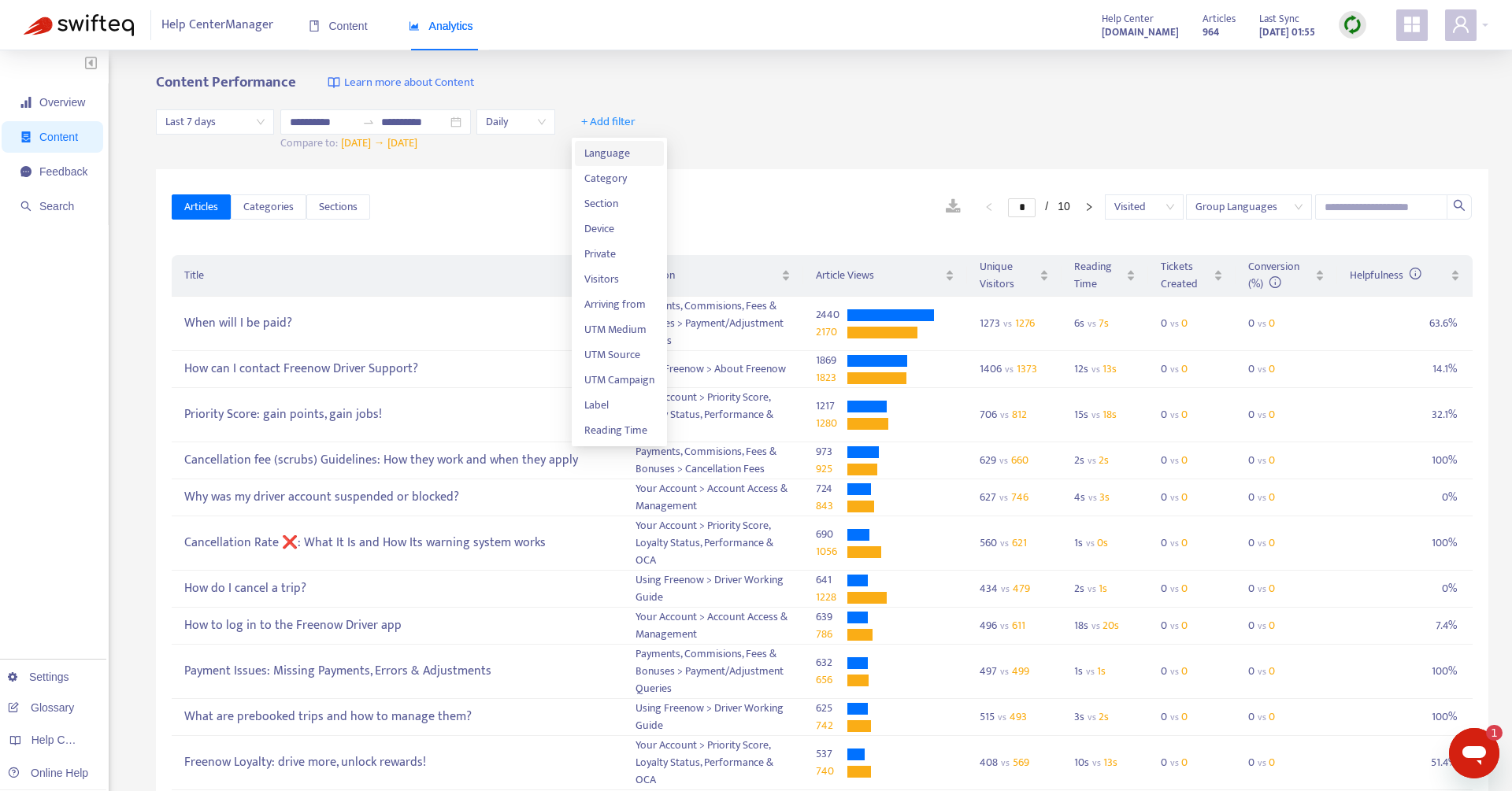
click at [616, 152] on span "Language" at bounding box center [620, 153] width 70 height 17
click at [622, 119] on div at bounding box center [617, 121] width 96 height 19
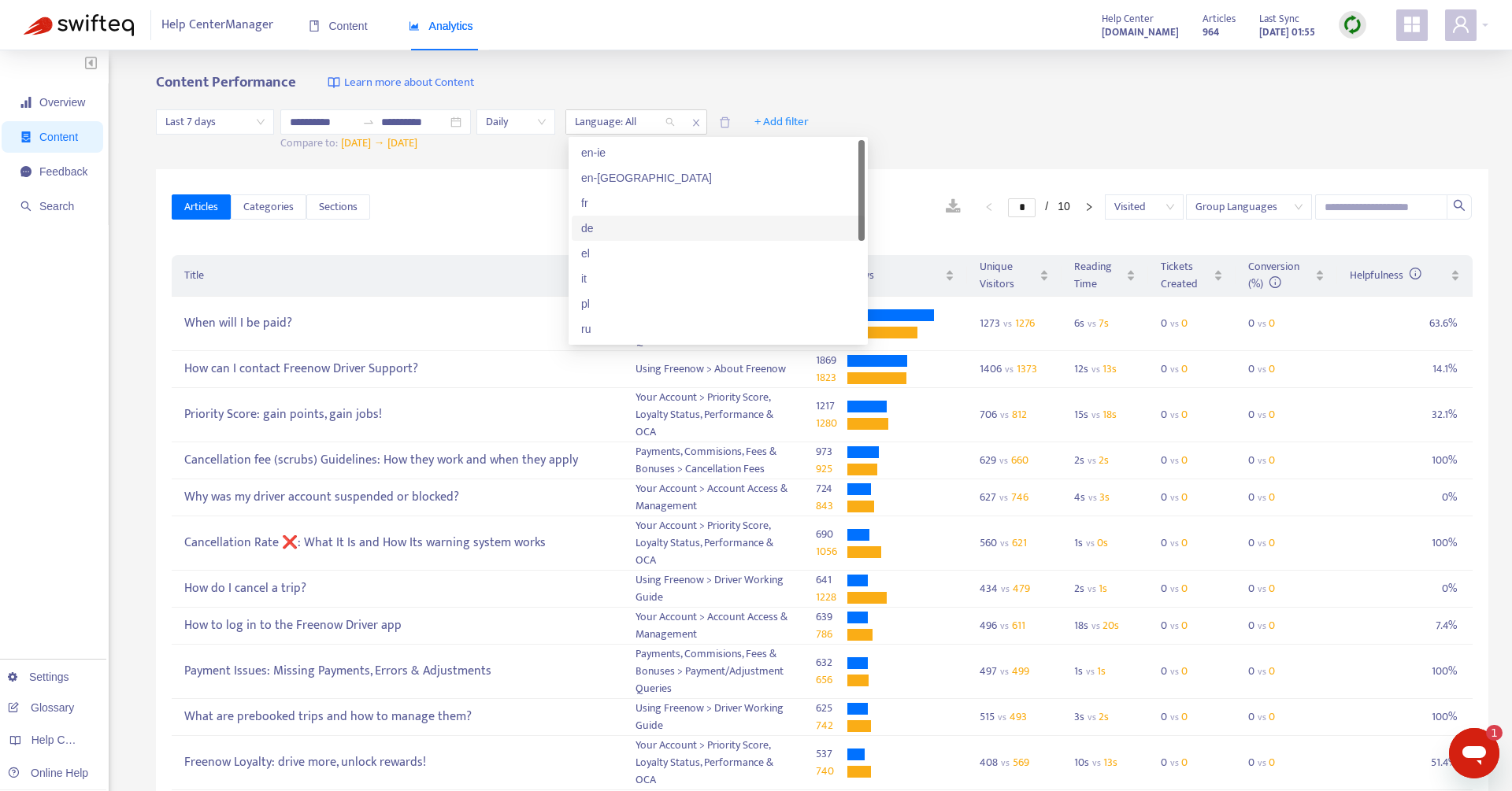
click at [597, 224] on div "de" at bounding box center [718, 228] width 274 height 17
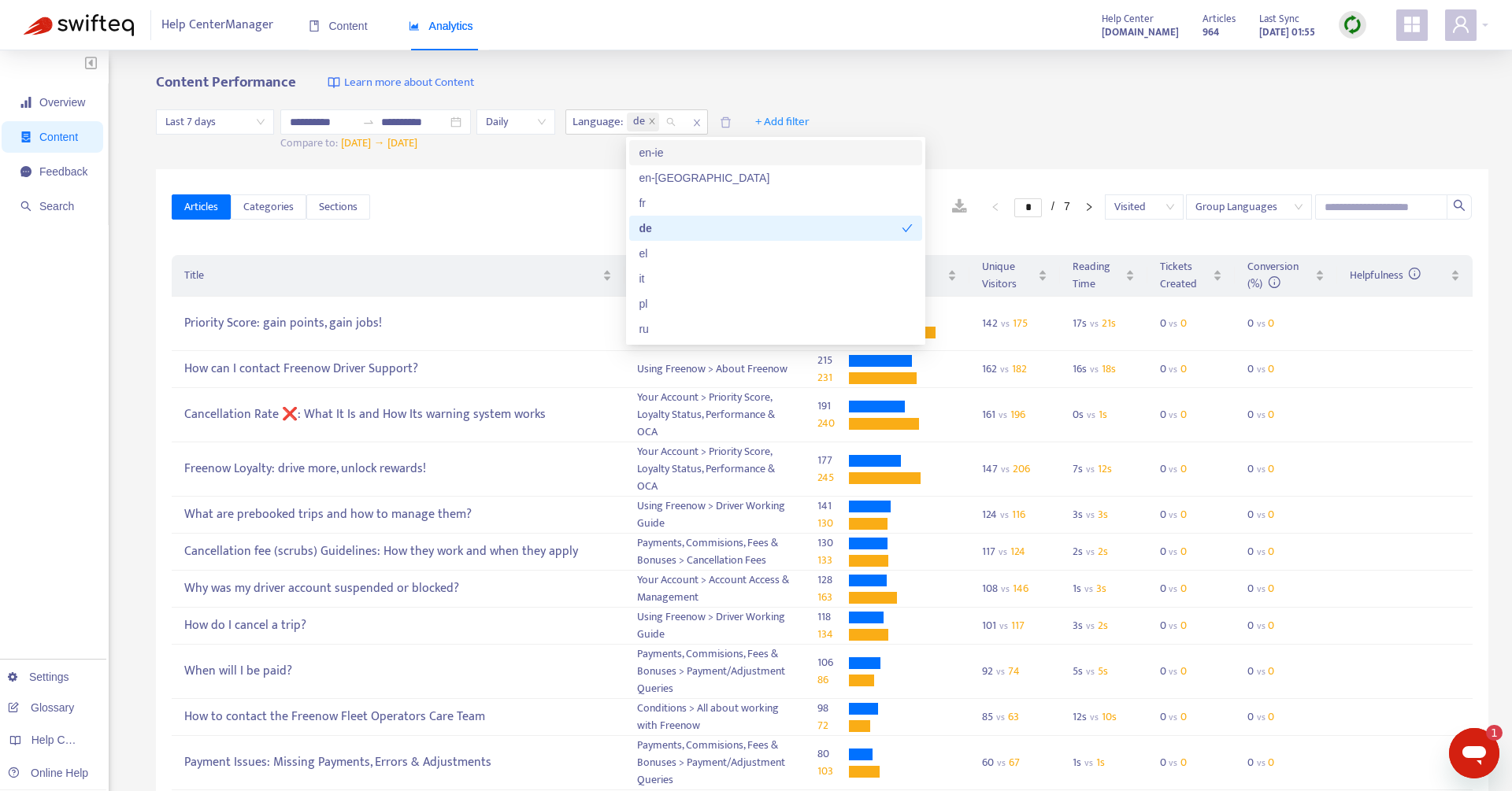
click at [868, 56] on div "**********" at bounding box center [756, 533] width 1512 height 966
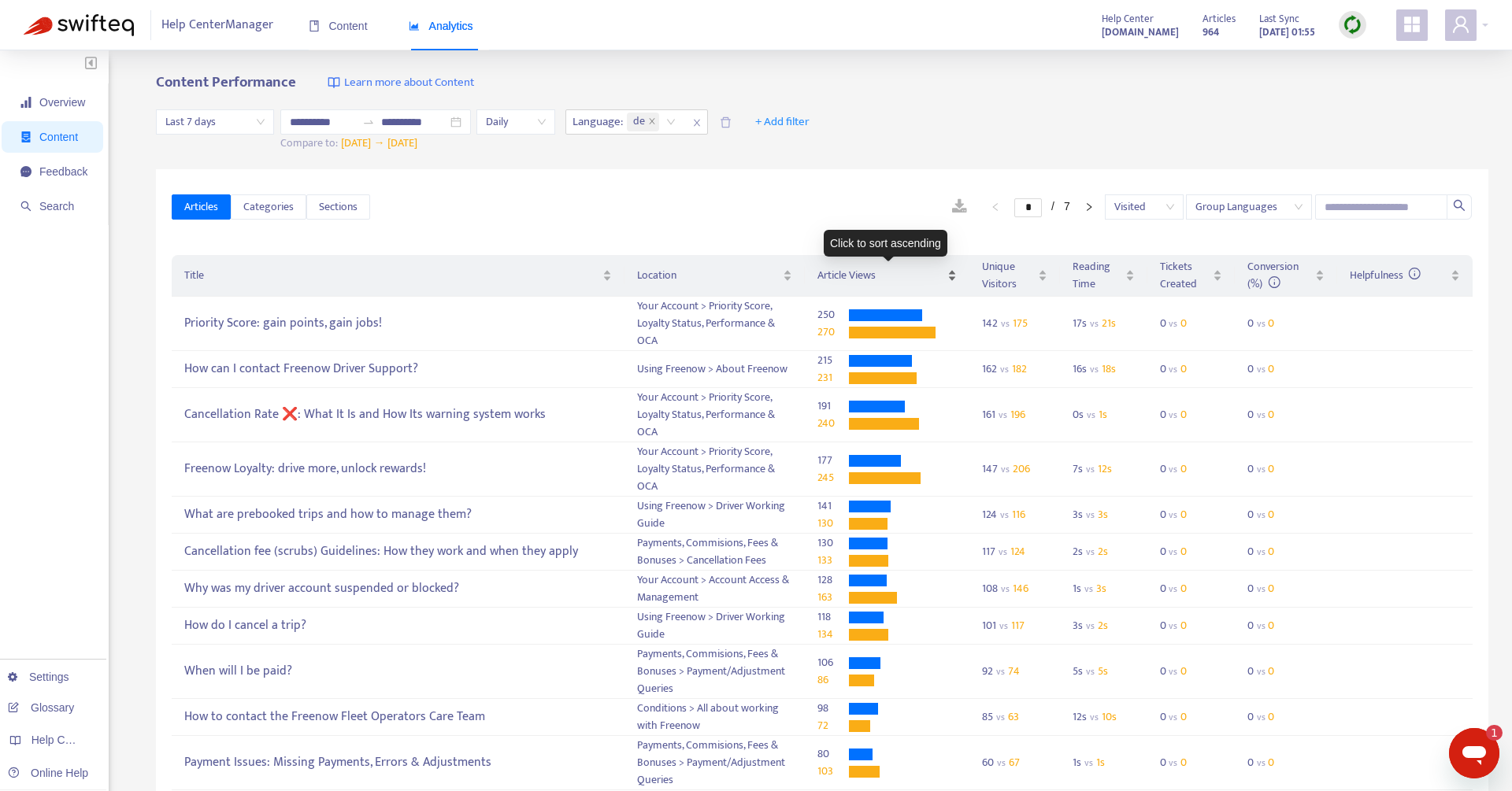
click at [848, 270] on span "Article Views" at bounding box center [881, 275] width 127 height 17
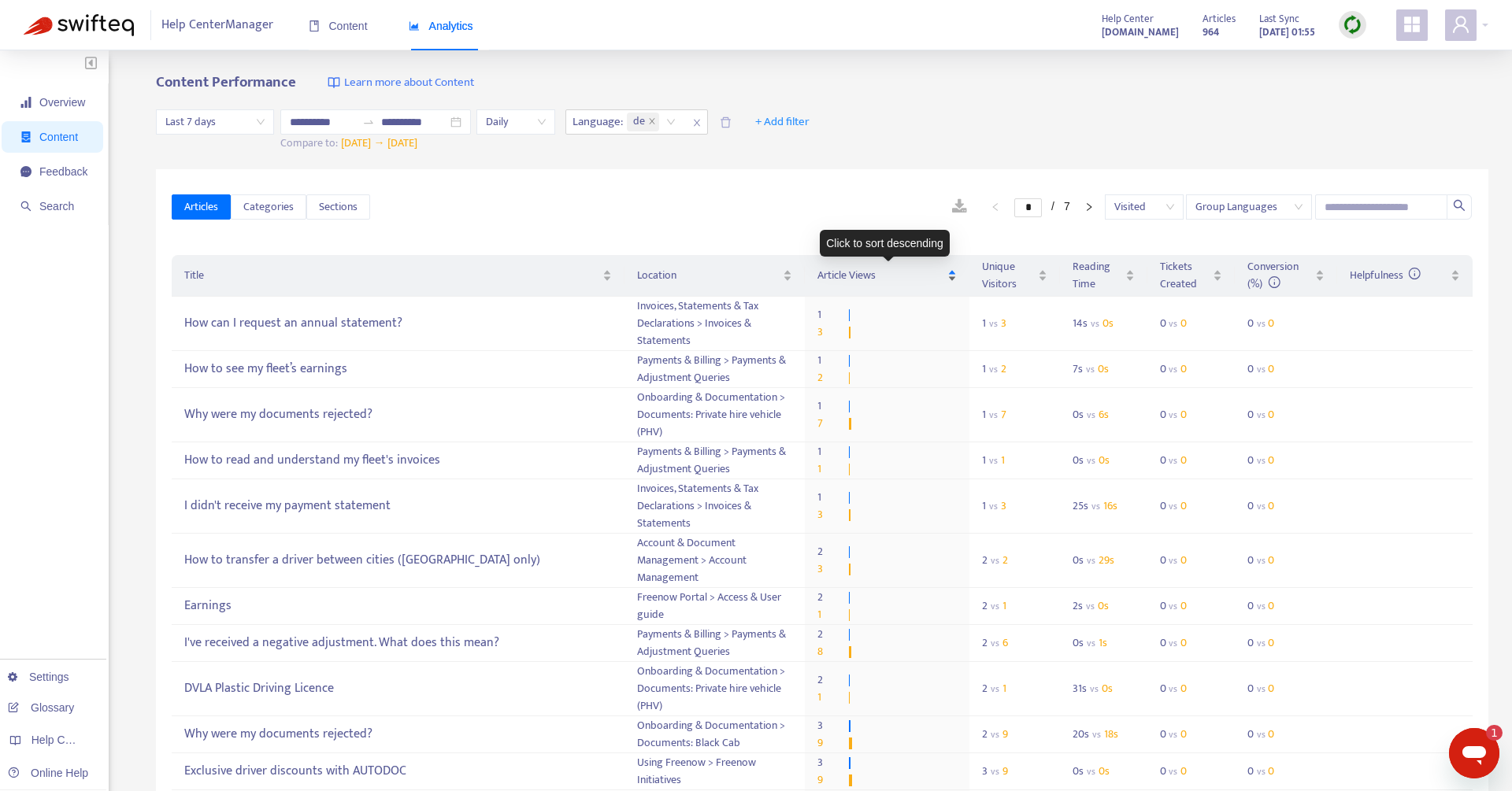
click at [848, 270] on span "Article Views" at bounding box center [881, 275] width 127 height 17
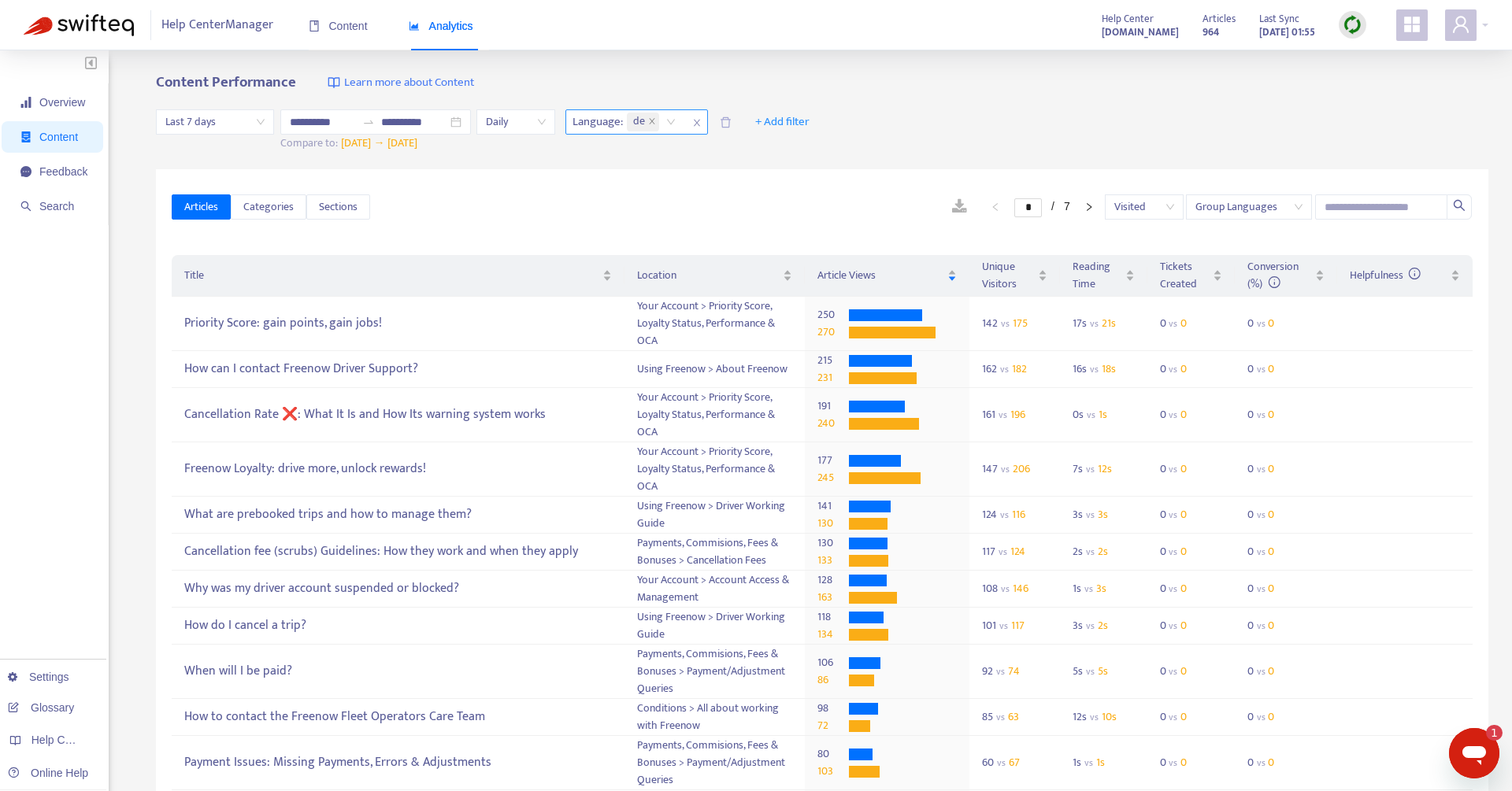
click at [701, 123] on icon "close" at bounding box center [697, 122] width 9 height 9
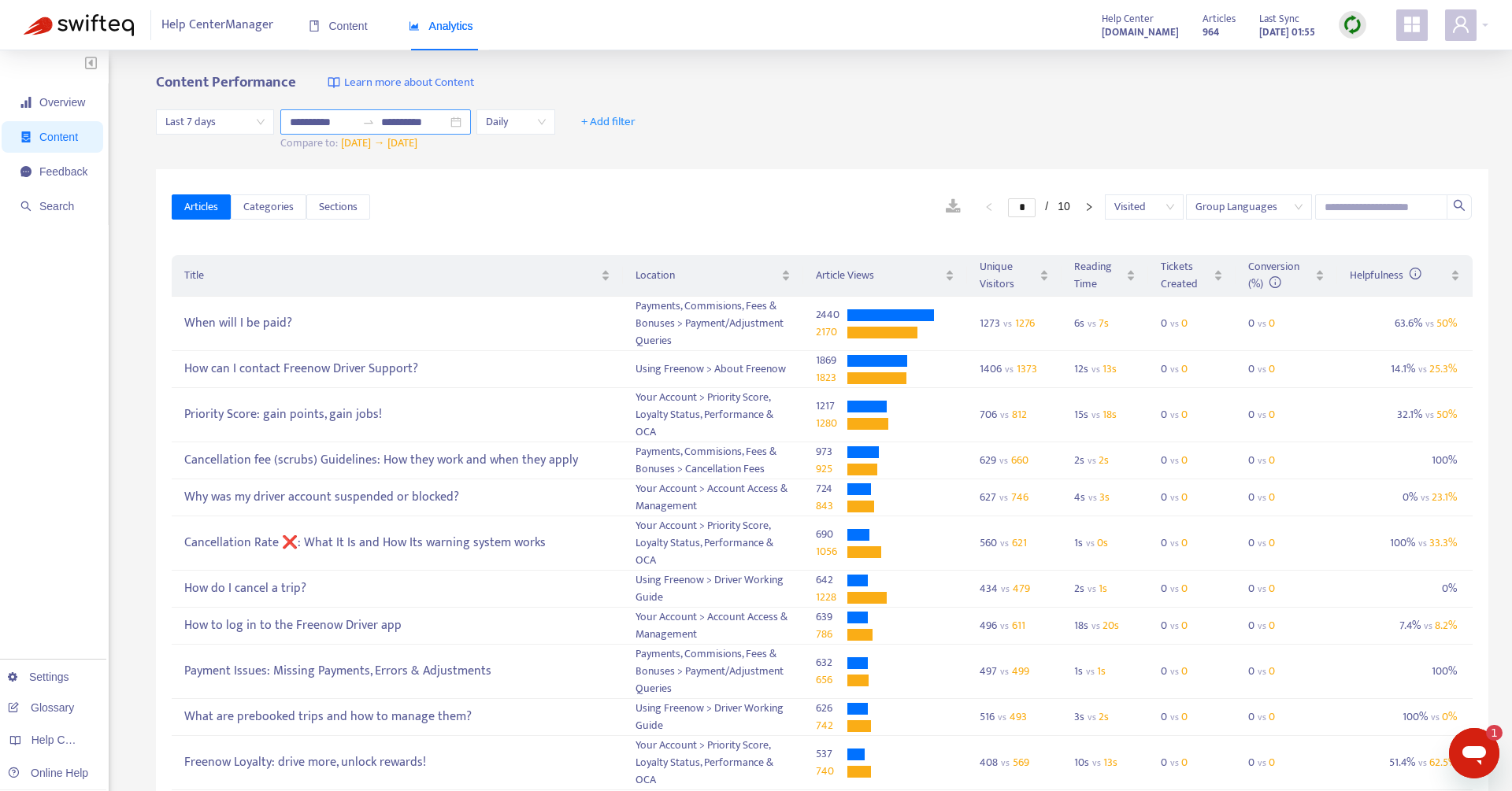
click at [370, 122] on icon "swap-right" at bounding box center [369, 122] width 13 height 13
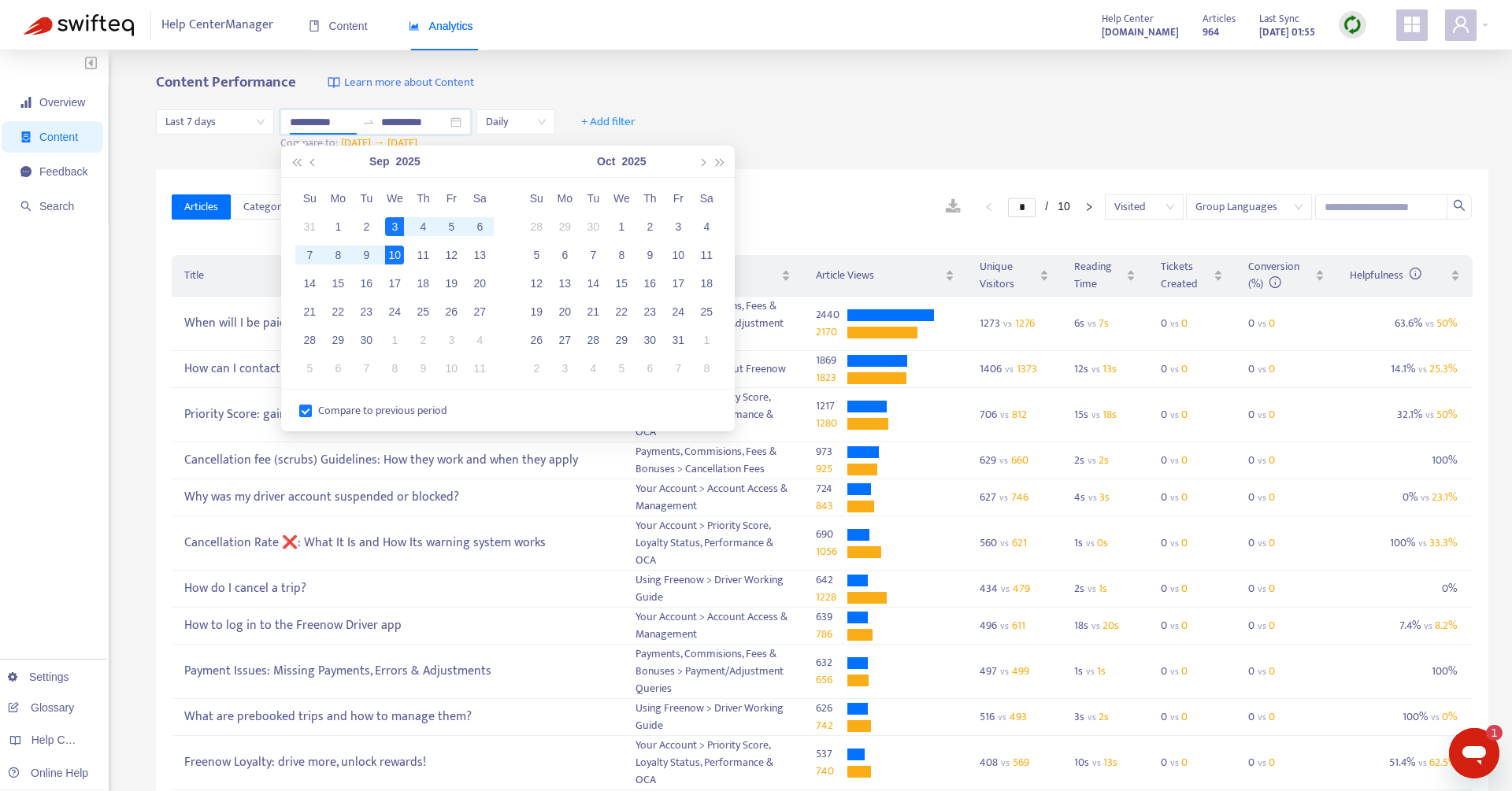
click at [234, 123] on span "Last 7 days" at bounding box center [215, 122] width 99 height 24
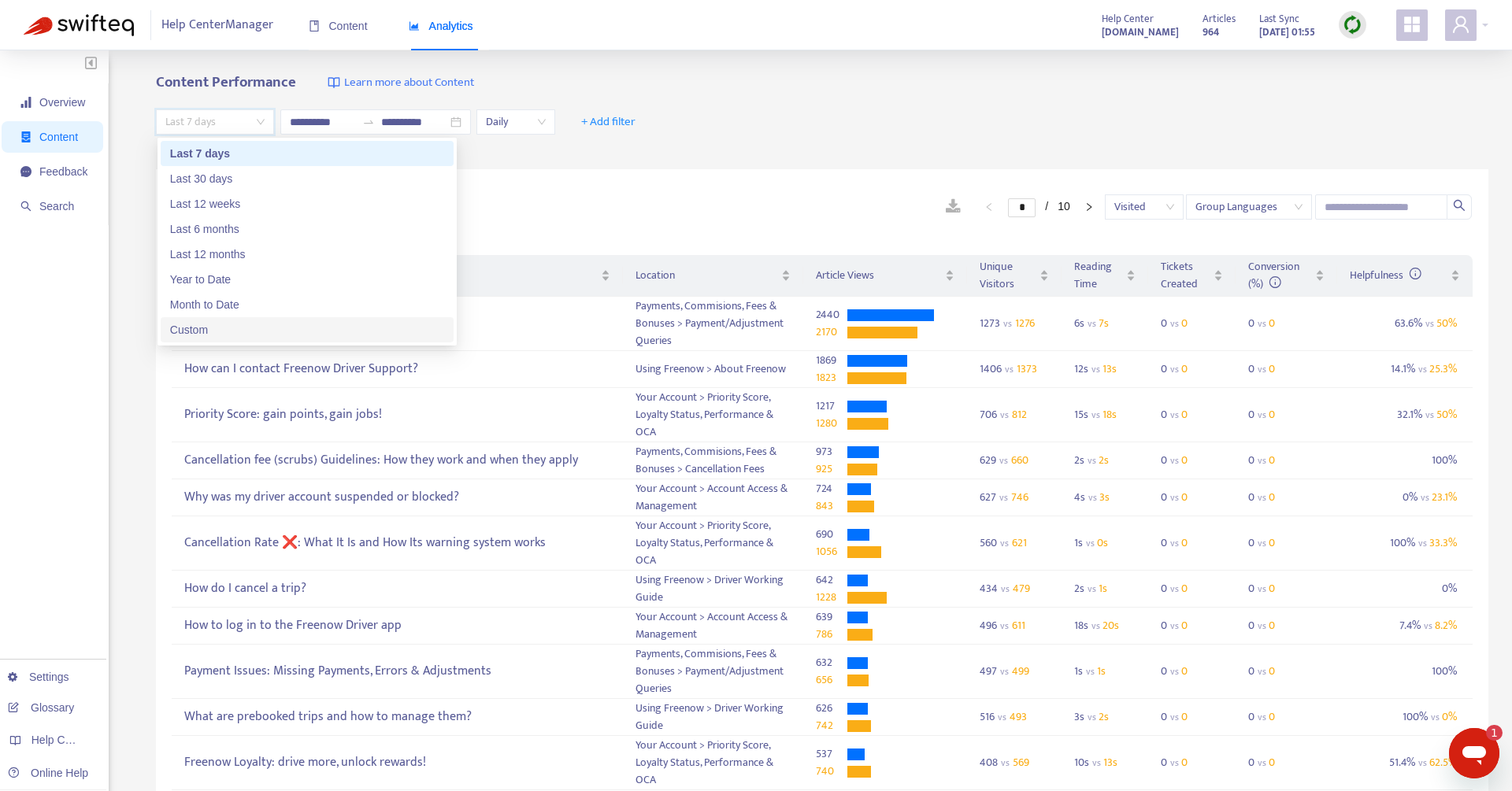
click at [209, 332] on div "Custom" at bounding box center [307, 329] width 274 height 17
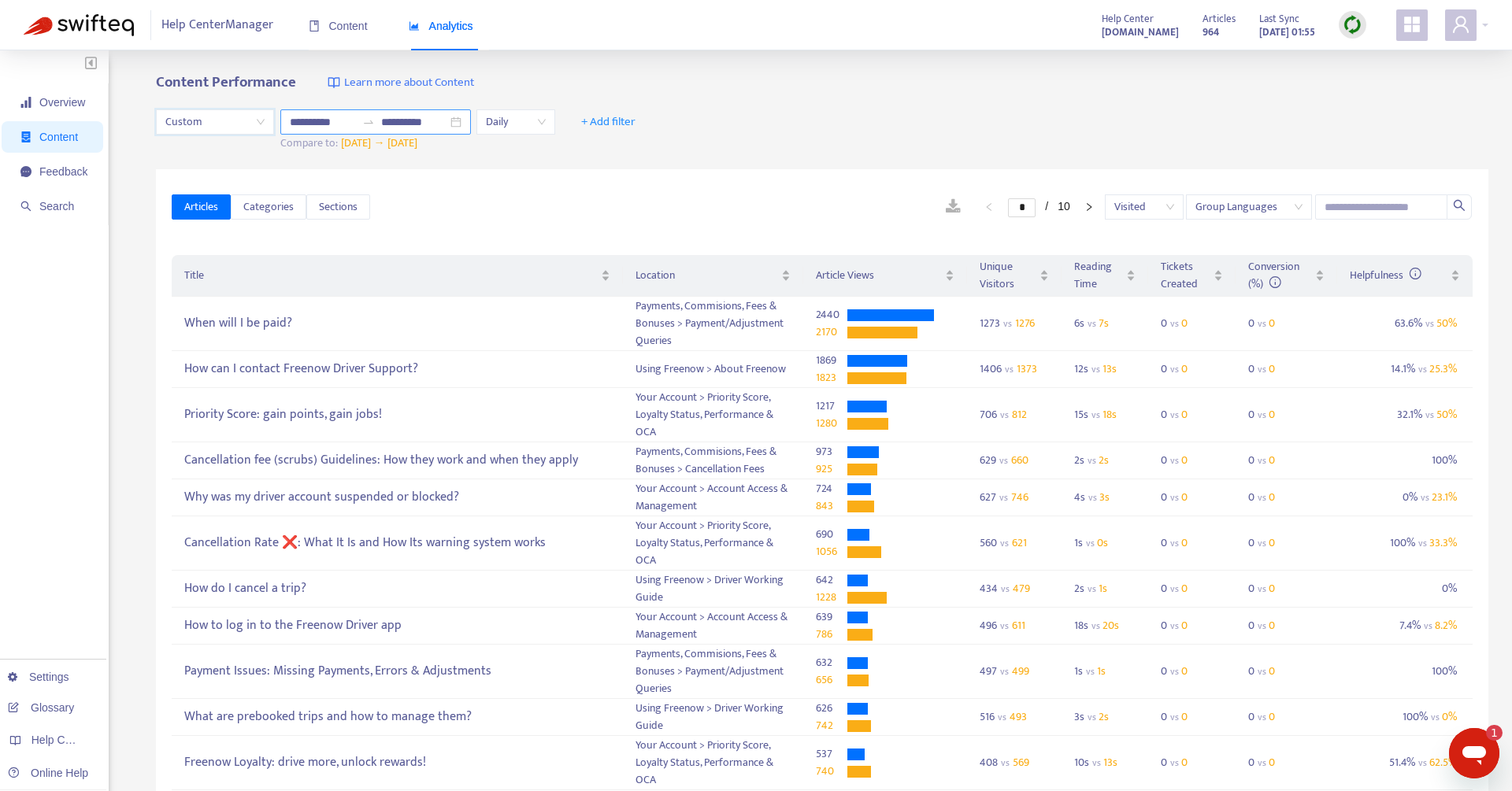
click at [354, 119] on input "**********" at bounding box center [323, 121] width 66 height 17
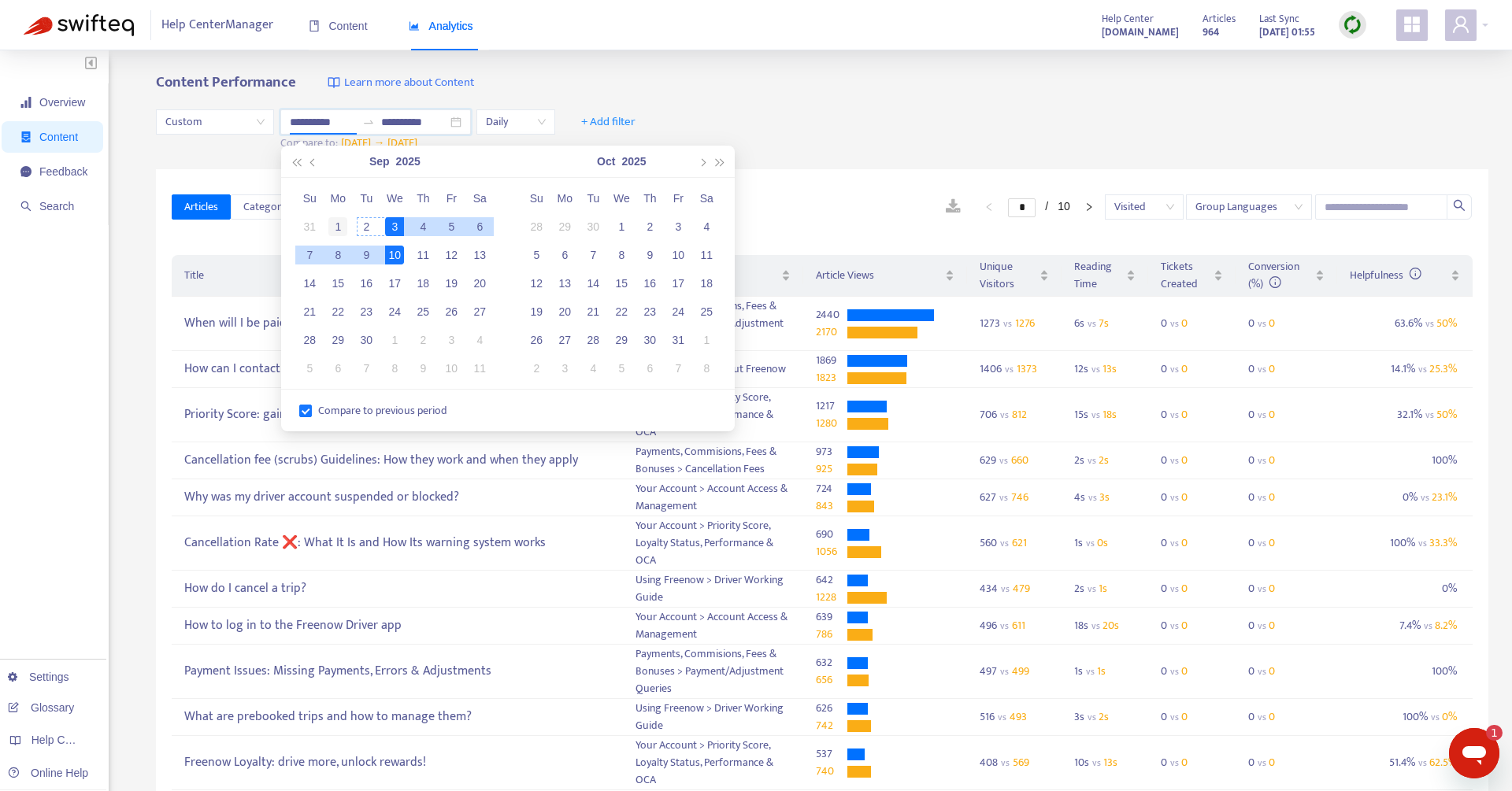
type input "**********"
click at [337, 223] on div "1" at bounding box center [337, 226] width 19 height 19
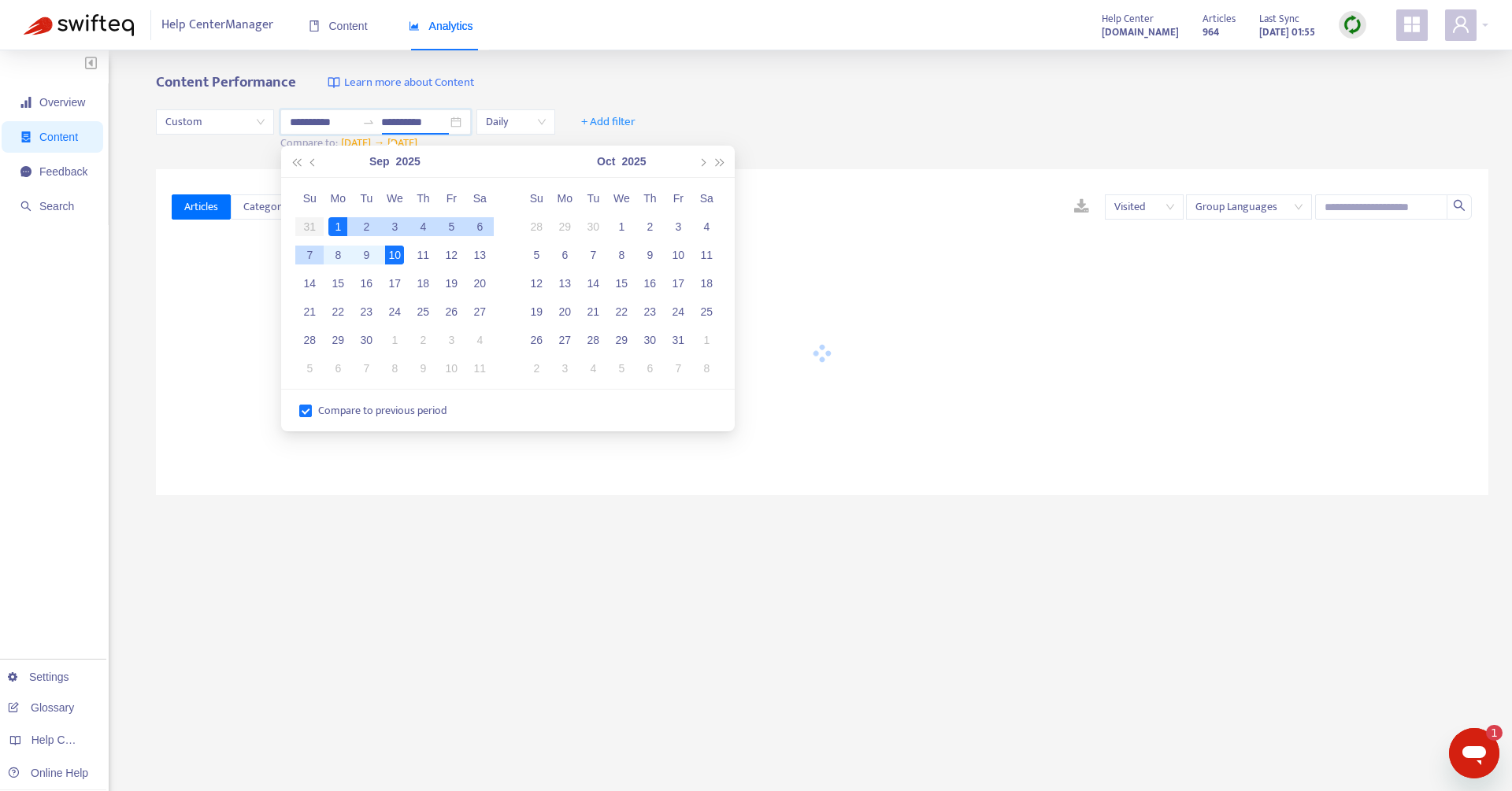
type input "**********"
click at [313, 249] on div "7" at bounding box center [309, 254] width 19 height 19
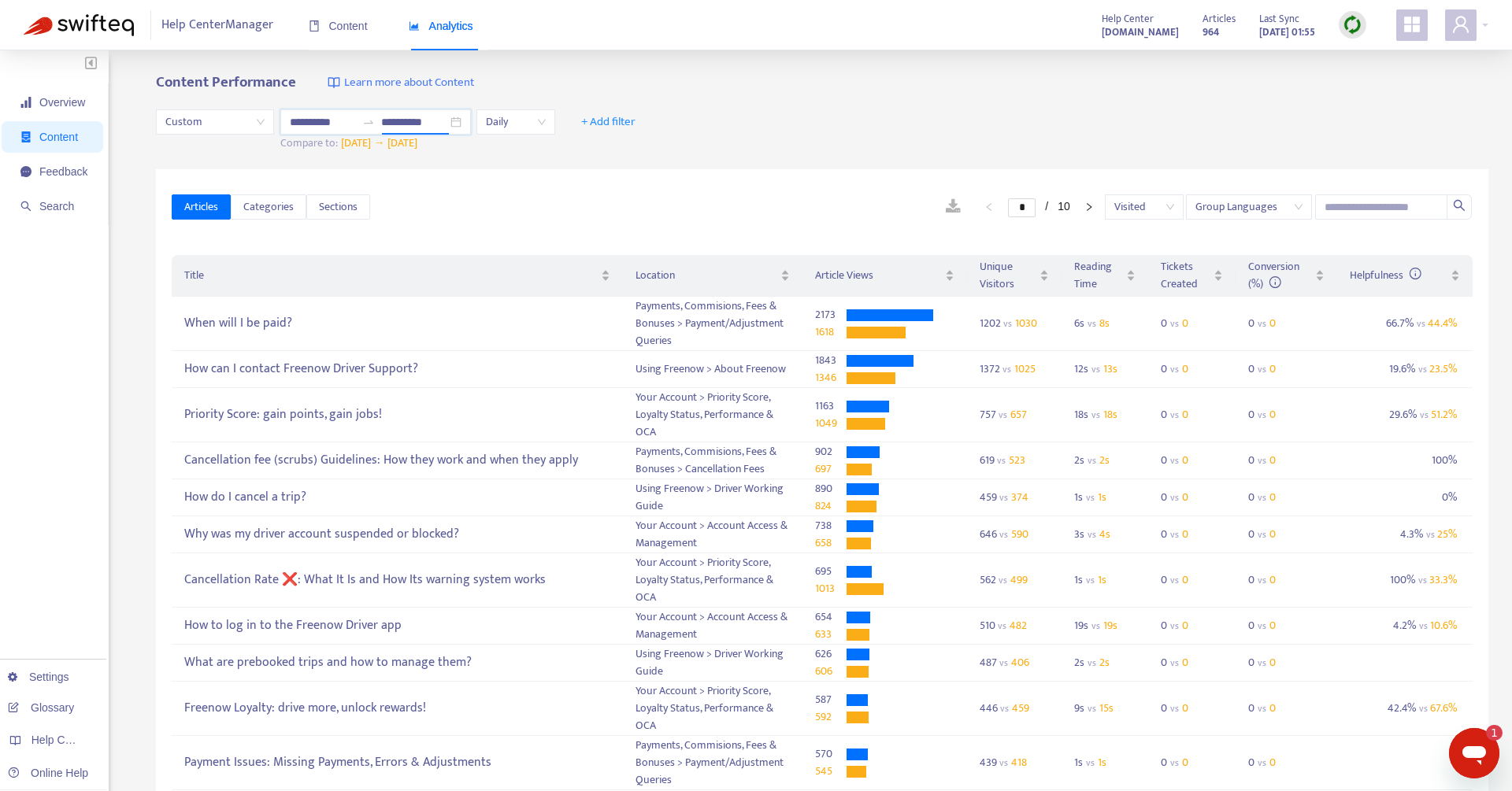
click at [792, 96] on div "**********" at bounding box center [822, 130] width 1332 height 77
drag, startPoint x: 434, startPoint y: 361, endPoint x: 178, endPoint y: 365, distance: 256.0
click at [178, 365] on td "How can I contact Freenow Driver Support?" at bounding box center [397, 369] width 450 height 37
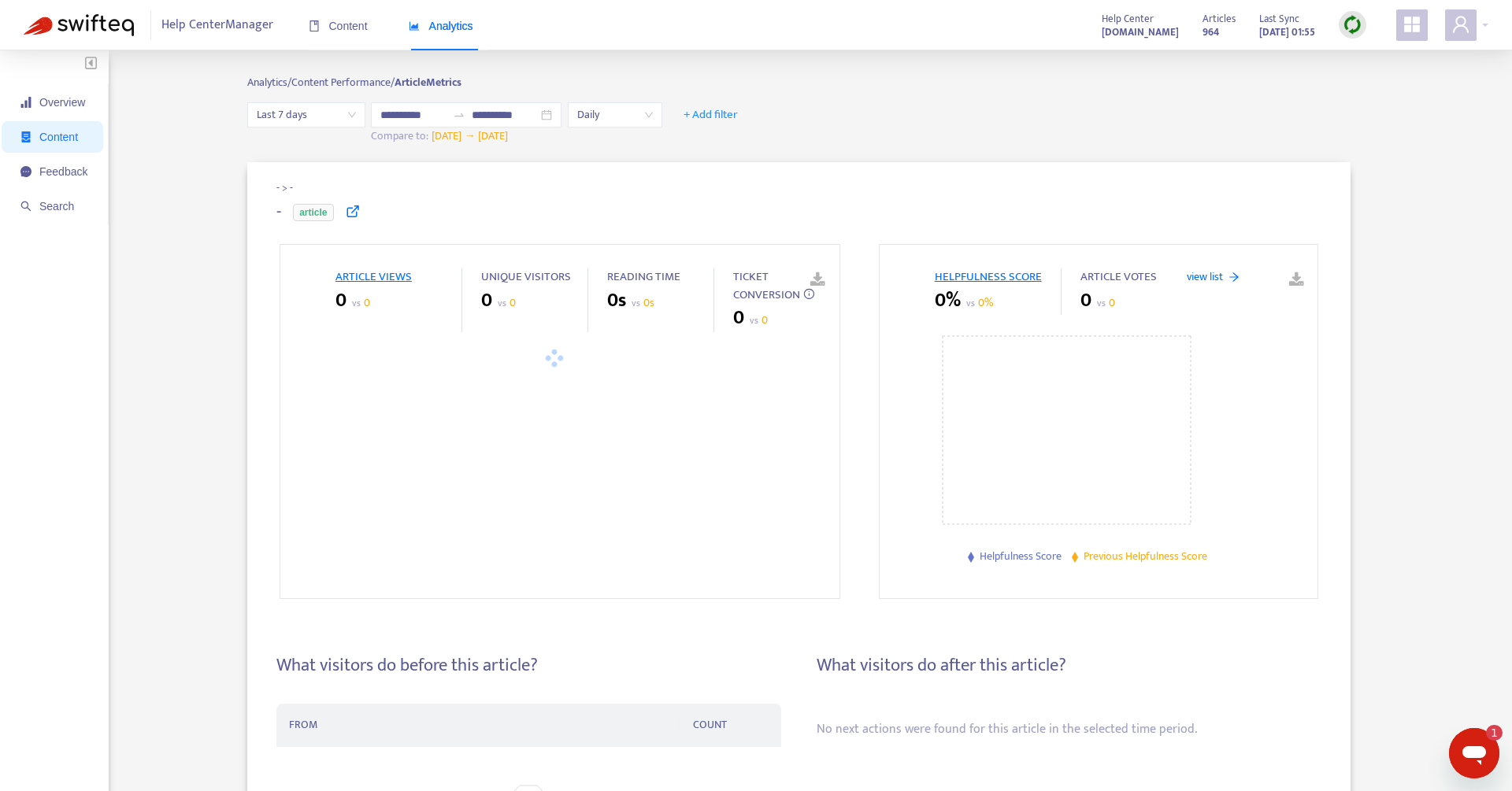
type input "**********"
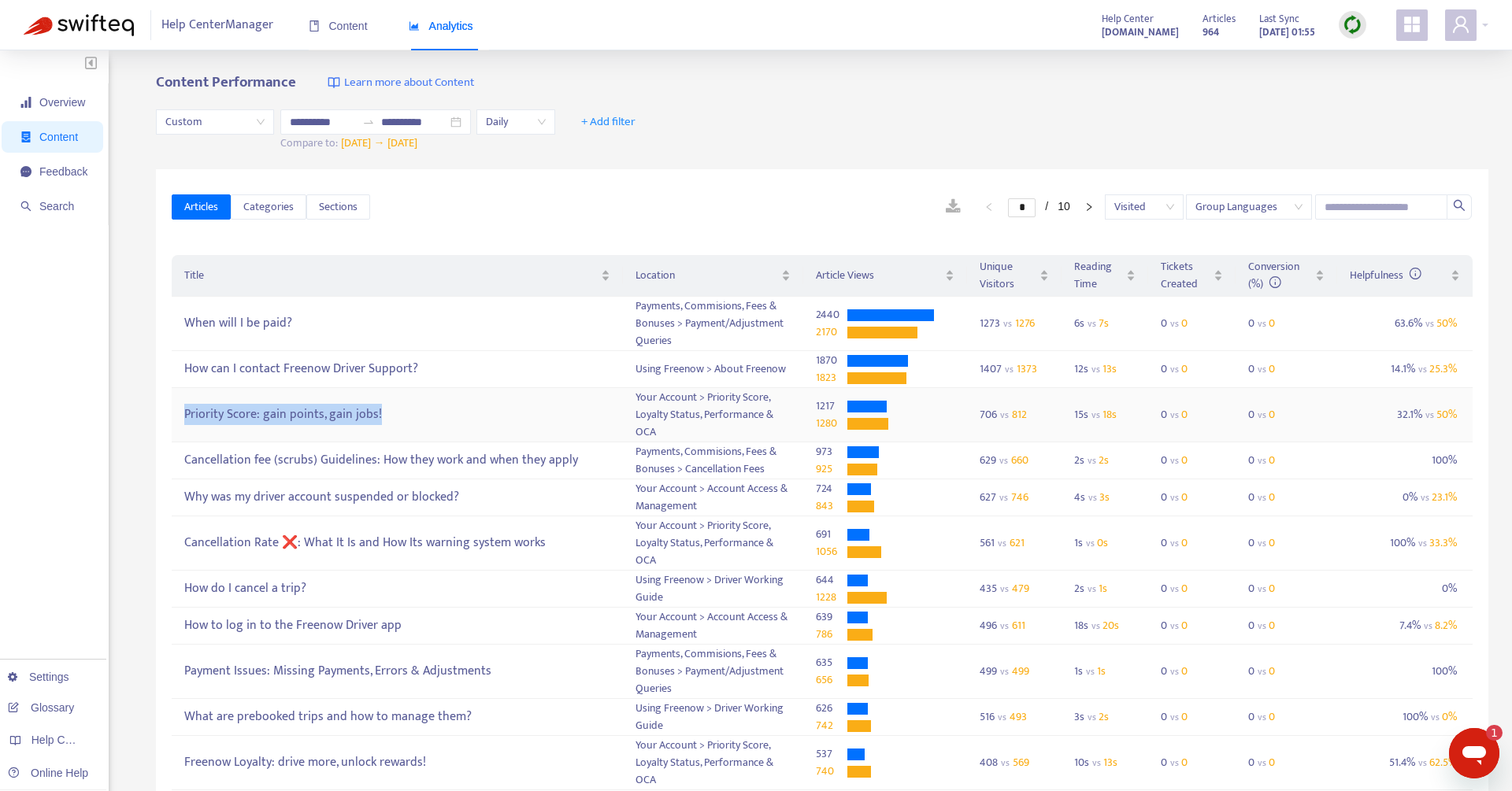
drag, startPoint x: 422, startPoint y: 414, endPoint x: 183, endPoint y: 417, distance: 239.0
click at [183, 417] on td "Priority Score: gain points, gain jobs!" at bounding box center [397, 414] width 450 height 54
